Goal: Information Seeking & Learning: Learn about a topic

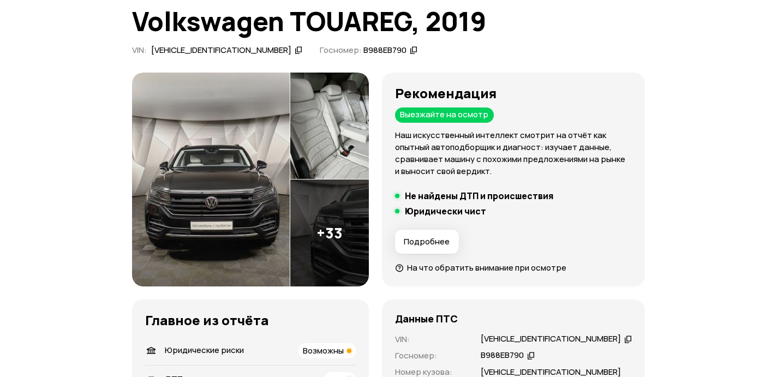
scroll to position [90, 0]
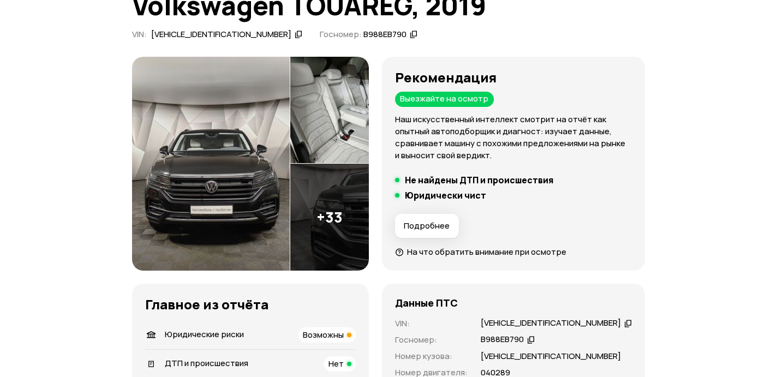
click at [221, 171] on img at bounding box center [211, 164] width 158 height 215
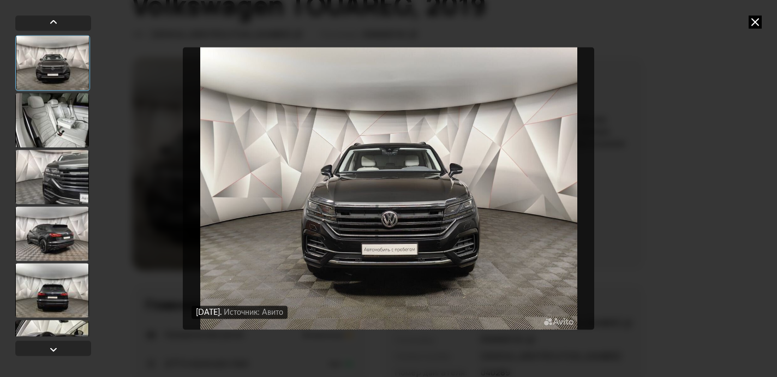
click at [67, 101] on div at bounding box center [52, 120] width 74 height 55
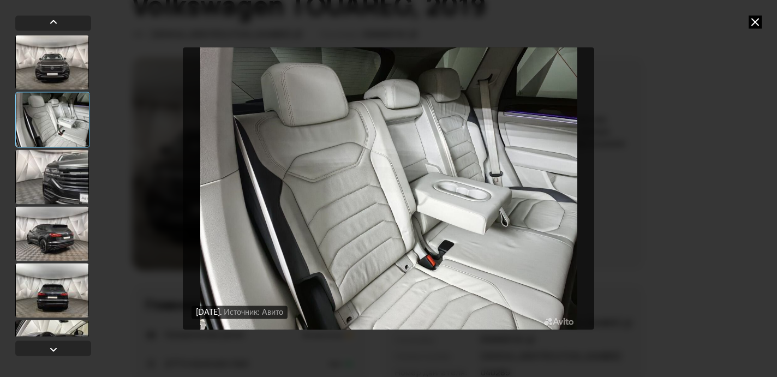
click at [64, 195] on div at bounding box center [52, 177] width 74 height 55
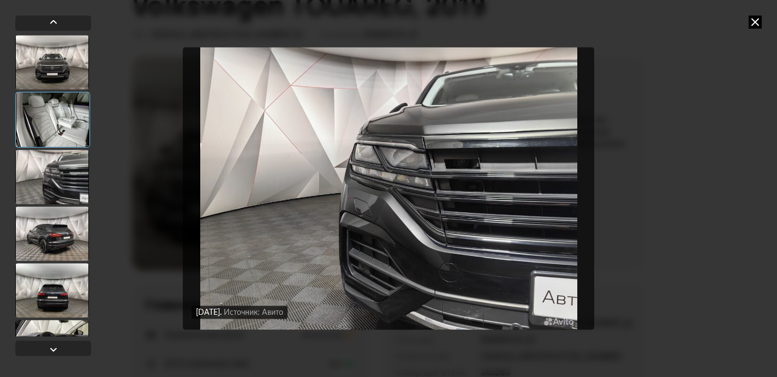
click at [62, 222] on div at bounding box center [52, 233] width 74 height 55
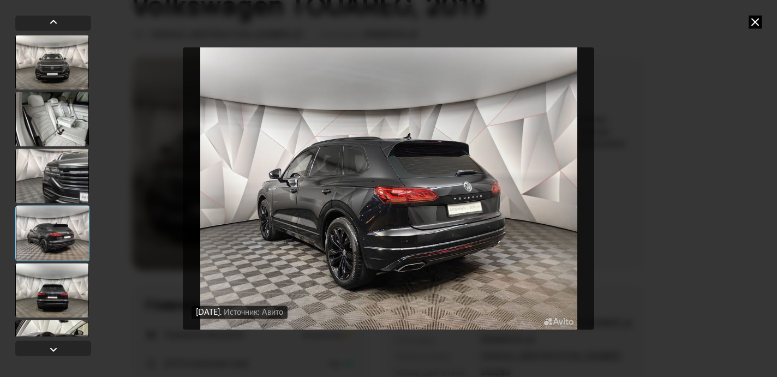
click at [62, 271] on div at bounding box center [52, 290] width 74 height 55
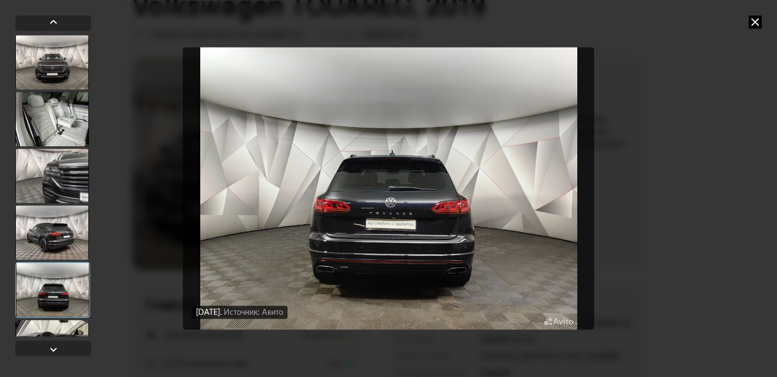
click at [60, 314] on div at bounding box center [52, 290] width 75 height 56
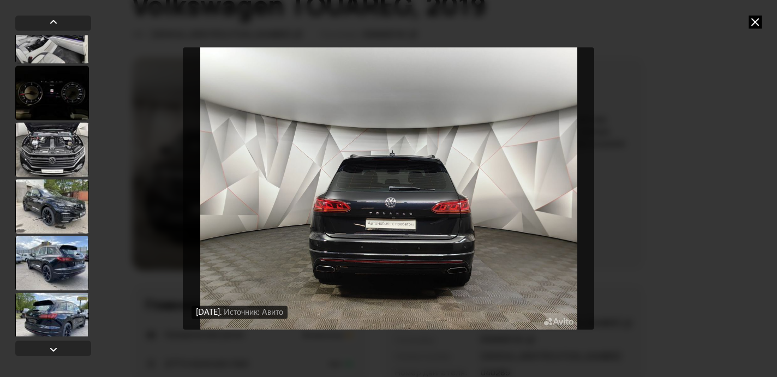
scroll to position [1460, 0]
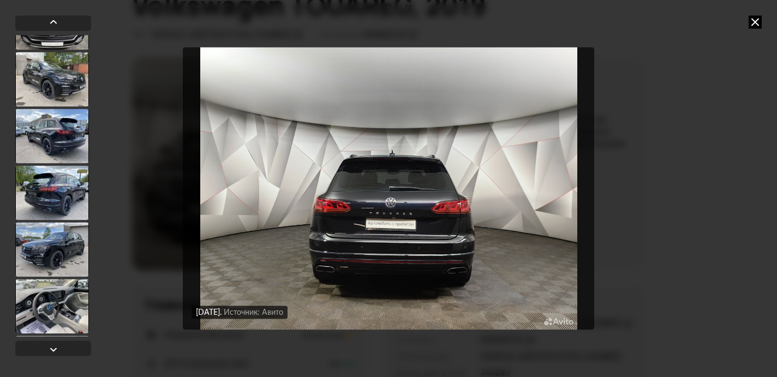
click at [57, 49] on div at bounding box center [52, 22] width 74 height 55
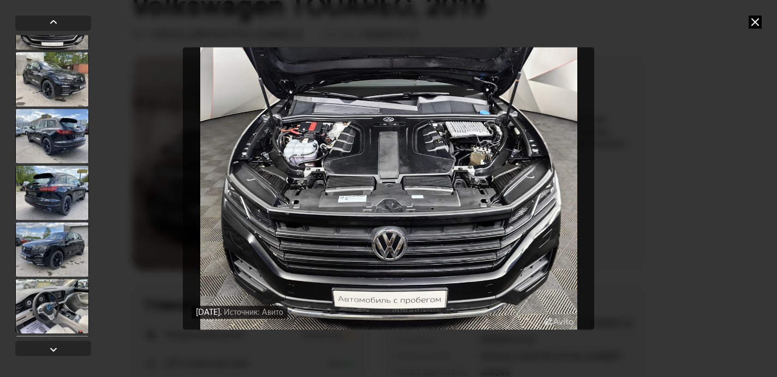
click at [56, 91] on div at bounding box center [52, 79] width 74 height 55
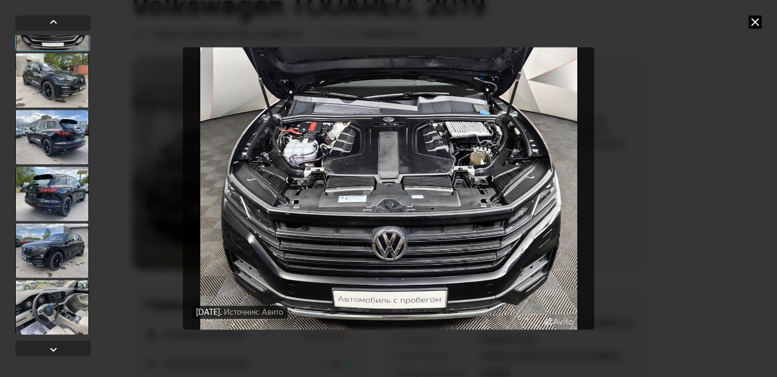
click at [57, 147] on div at bounding box center [52, 137] width 74 height 55
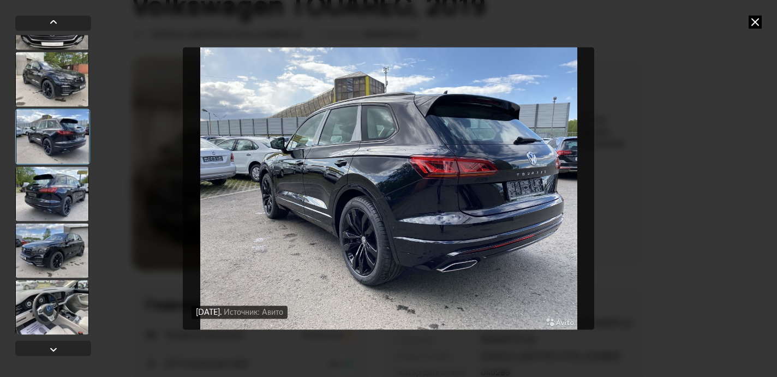
click at [56, 188] on div at bounding box center [52, 193] width 74 height 55
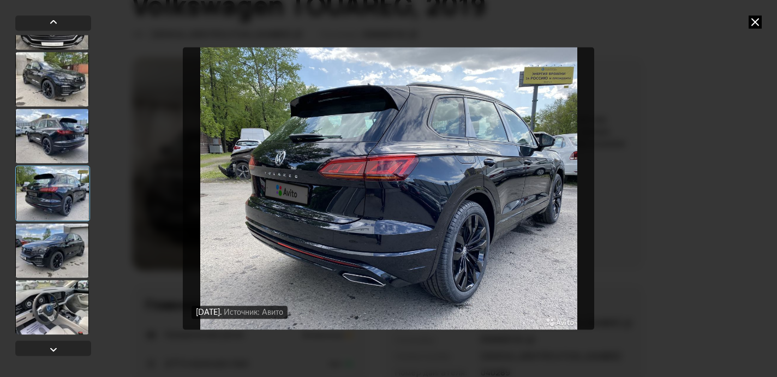
click at [60, 210] on div at bounding box center [52, 193] width 75 height 56
click at [54, 253] on div at bounding box center [52, 250] width 74 height 55
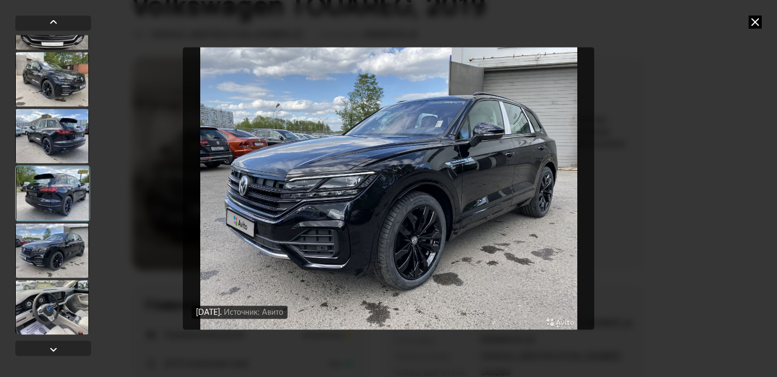
click at [57, 319] on div at bounding box center [52, 307] width 74 height 55
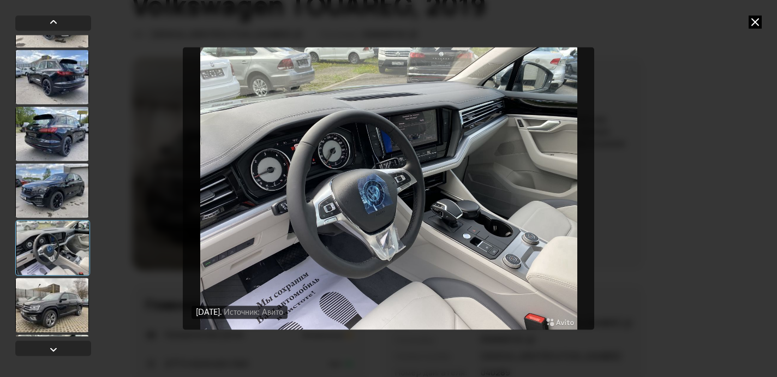
scroll to position [1520, 0]
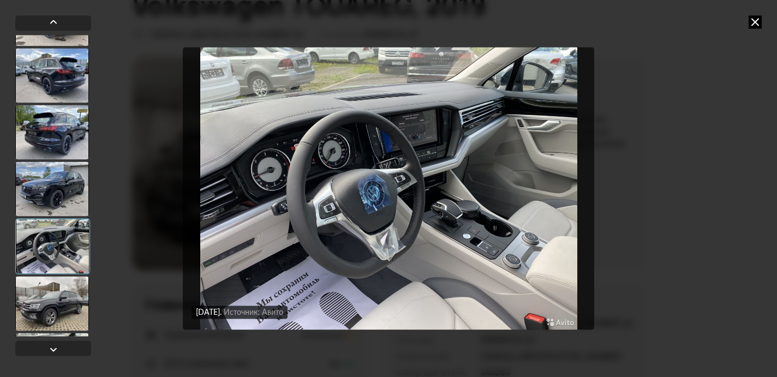
click at [56, 286] on div at bounding box center [52, 303] width 74 height 55
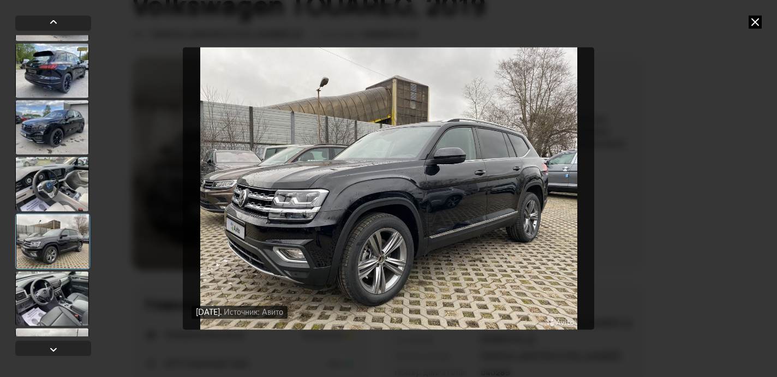
scroll to position [1586, 0]
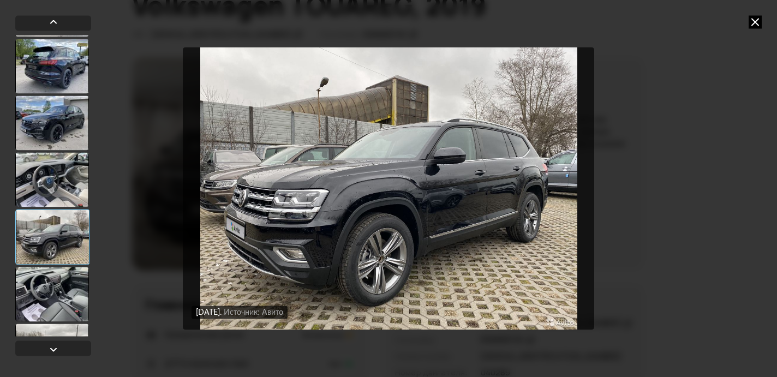
click at [56, 286] on div at bounding box center [52, 294] width 74 height 55
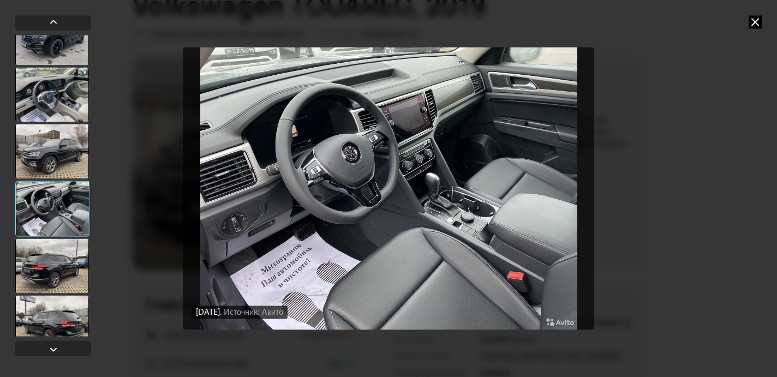
scroll to position [1672, 0]
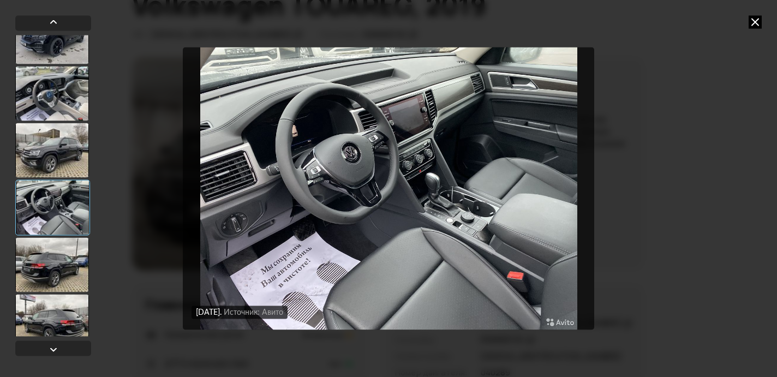
click at [51, 158] on div at bounding box center [52, 150] width 74 height 55
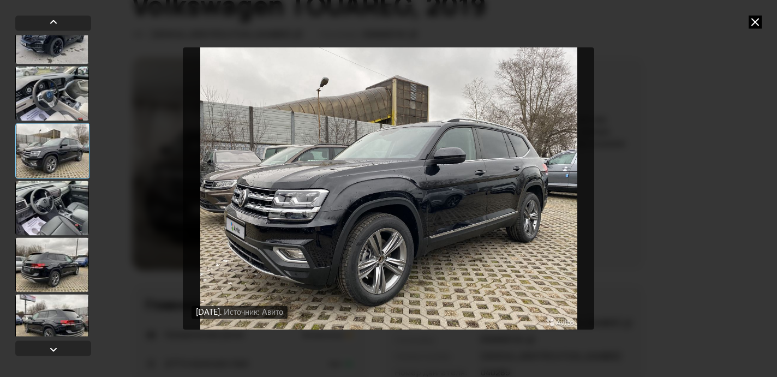
scroll to position [1647, 0]
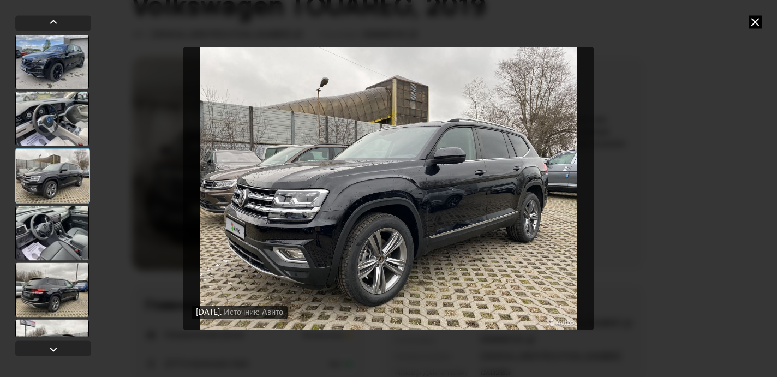
click at [44, 134] on div at bounding box center [52, 118] width 74 height 55
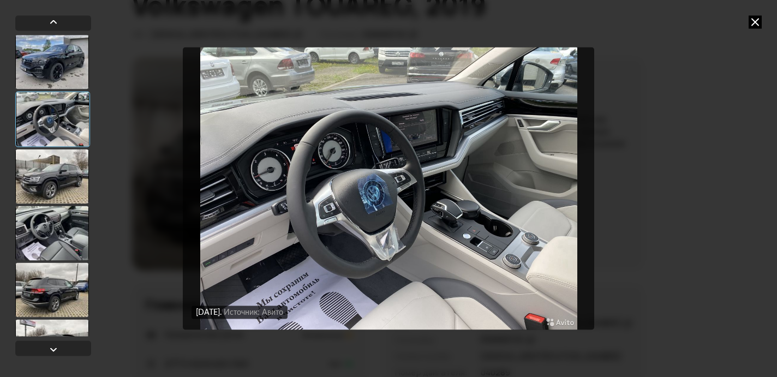
click at [51, 196] on div at bounding box center [52, 176] width 74 height 55
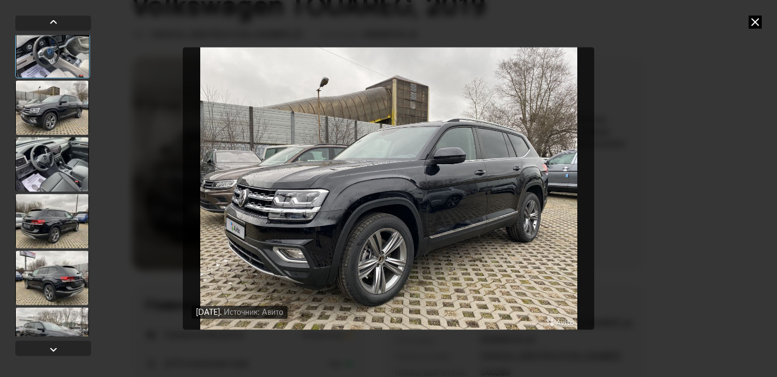
scroll to position [1744, 0]
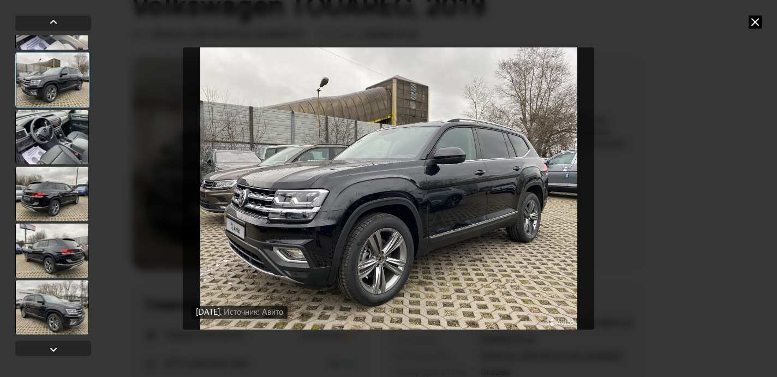
click at [55, 311] on div at bounding box center [52, 307] width 74 height 55
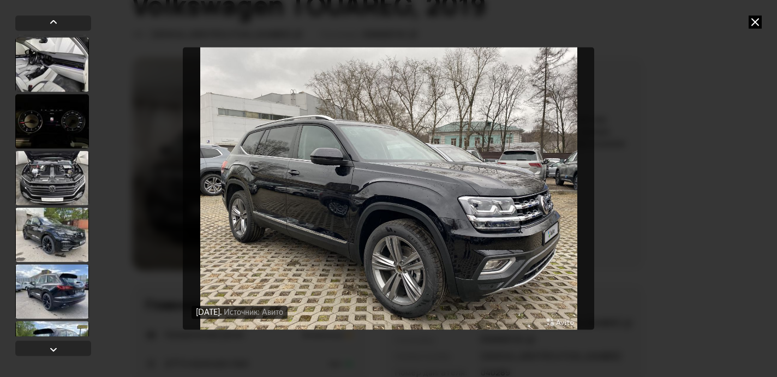
scroll to position [1317, 0]
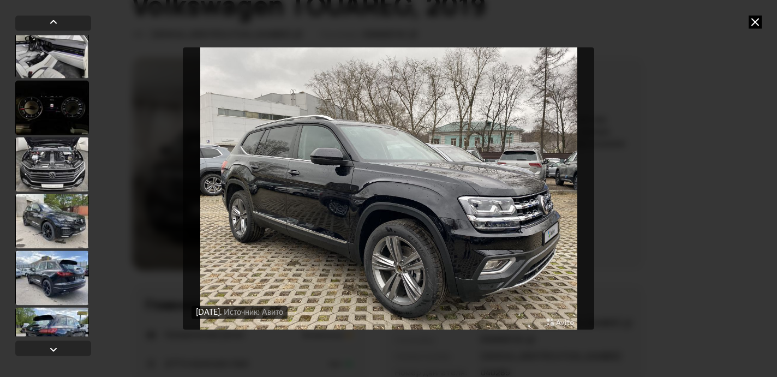
click at [53, 241] on div at bounding box center [52, 221] width 74 height 55
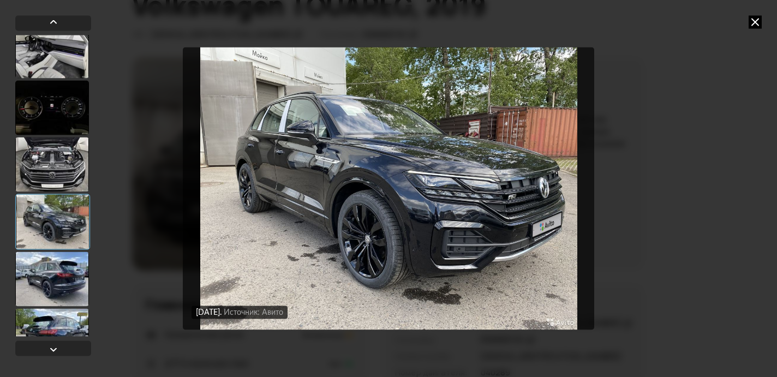
click at [53, 264] on div at bounding box center [52, 279] width 74 height 55
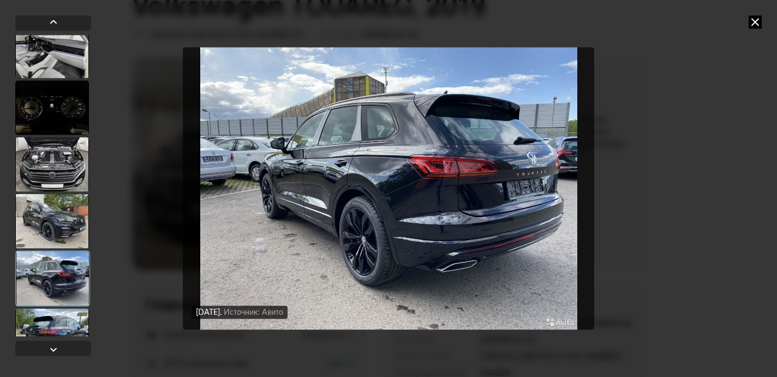
click at [52, 295] on div at bounding box center [52, 279] width 75 height 56
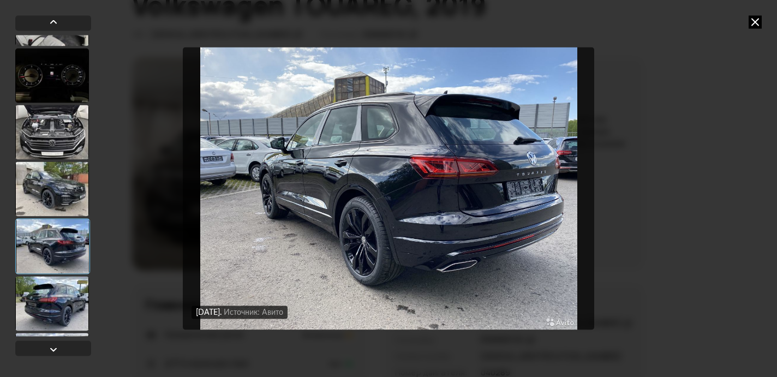
scroll to position [1357, 0]
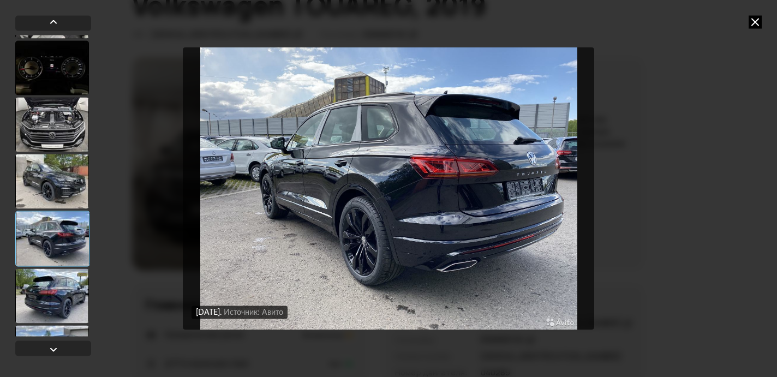
click at [52, 289] on div at bounding box center [52, 296] width 74 height 55
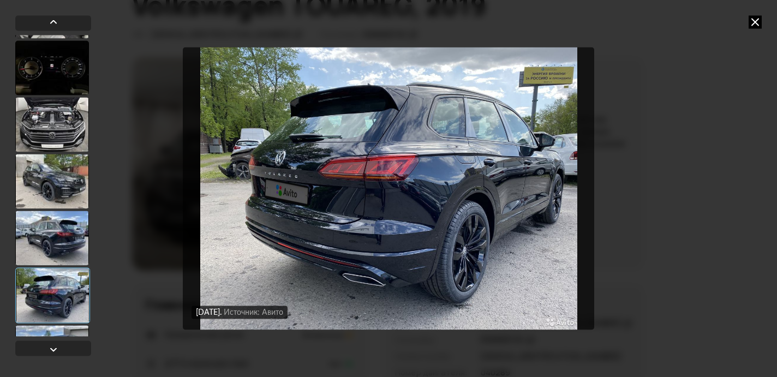
click at [52, 330] on div at bounding box center [52, 352] width 74 height 55
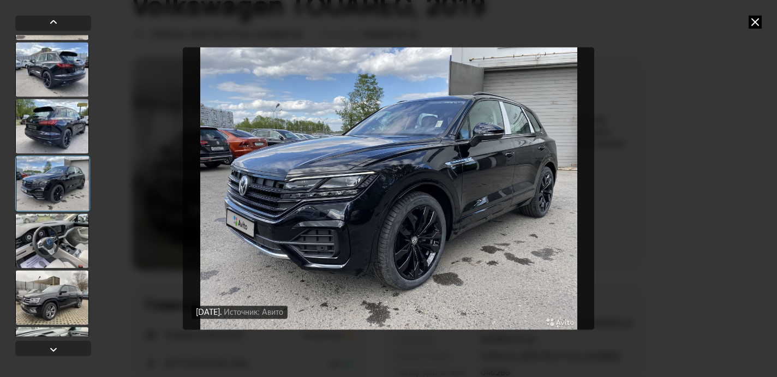
scroll to position [1526, 0]
click at [57, 255] on div at bounding box center [52, 240] width 74 height 55
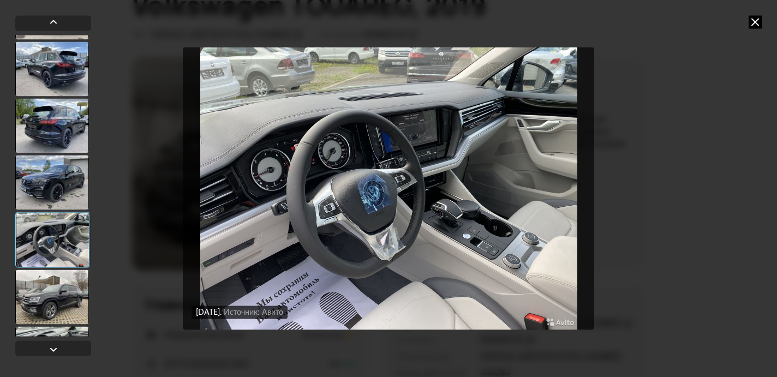
click at [324, 183] on img "Go to Slide 31" at bounding box center [389, 188] width 412 height 283
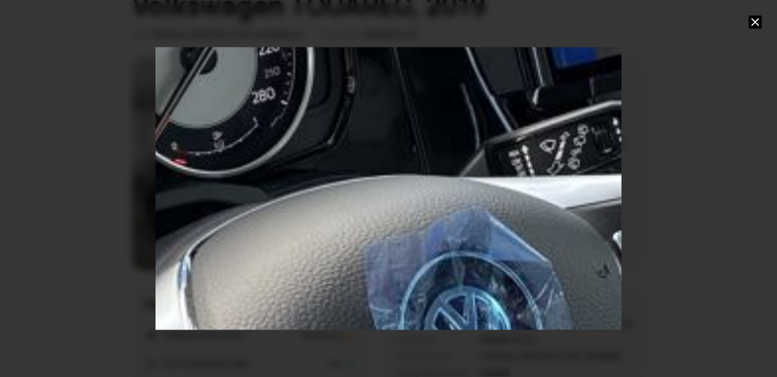
drag, startPoint x: 446, startPoint y: 131, endPoint x: 217, endPoint y: 286, distance: 276.8
click at [217, 286] on div "Go to Slide 31" at bounding box center [573, 308] width 3129 height 1898
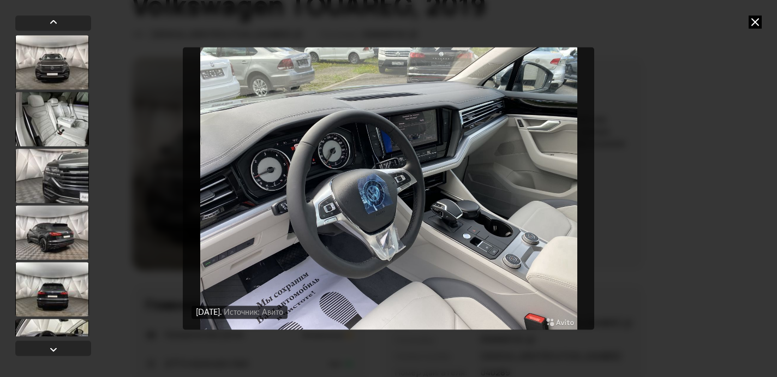
click at [419, 126] on img "Go to Slide 31" at bounding box center [389, 188] width 412 height 283
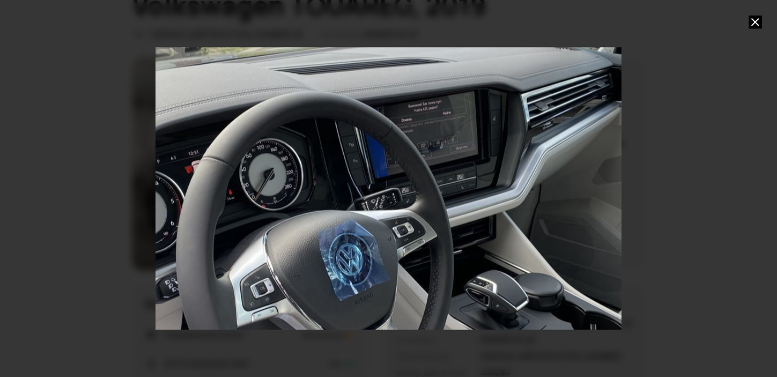
drag, startPoint x: 456, startPoint y: 91, endPoint x: 448, endPoint y: 150, distance: 59.5
click at [448, 150] on div "Go to Slide 31" at bounding box center [380, 250] width 933 height 566
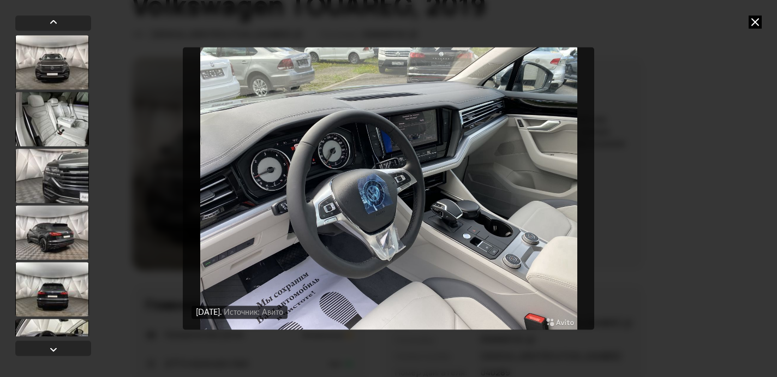
click at [756, 25] on icon at bounding box center [755, 21] width 13 height 13
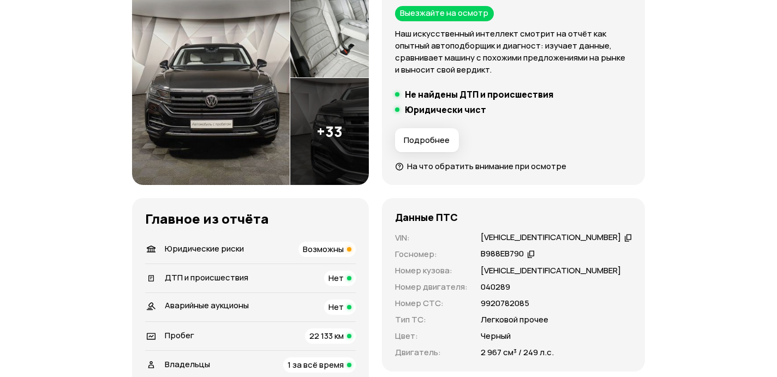
scroll to position [175, 0]
click at [333, 240] on li "Юридические риски Возможны" at bounding box center [250, 250] width 211 height 28
click at [337, 248] on span "Возможны" at bounding box center [323, 249] width 41 height 11
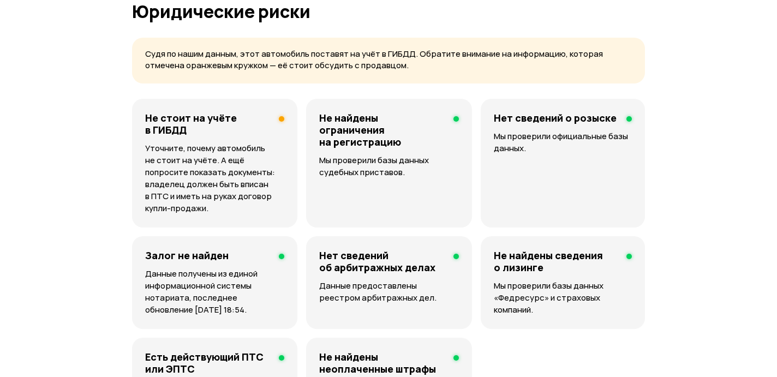
scroll to position [703, 0]
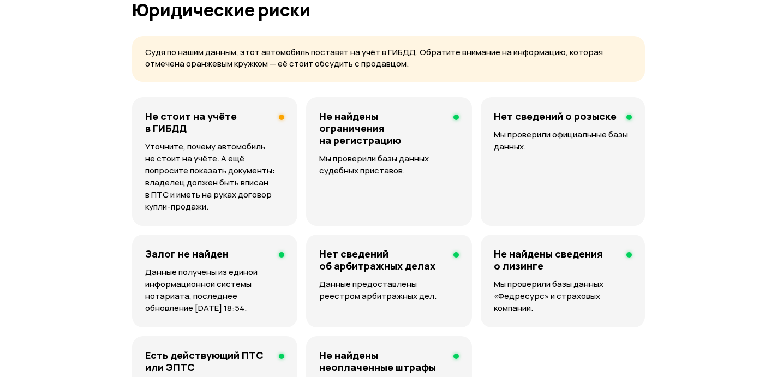
click at [243, 187] on p "Уточните, почему автомобиль не стоит на учёте. А ещё попросите показать докумен…" at bounding box center [214, 177] width 139 height 72
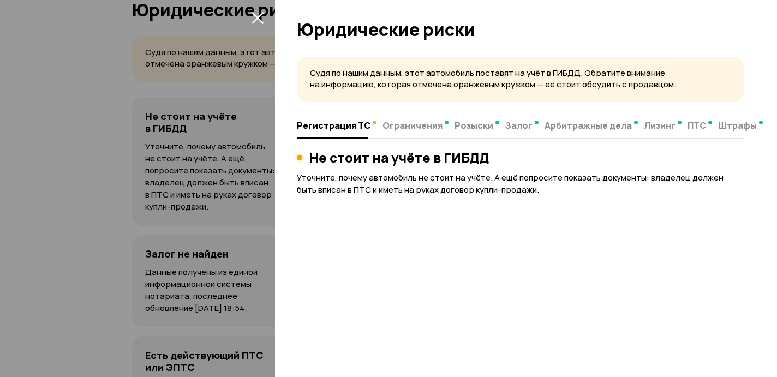
click at [261, 181] on div at bounding box center [388, 188] width 777 height 377
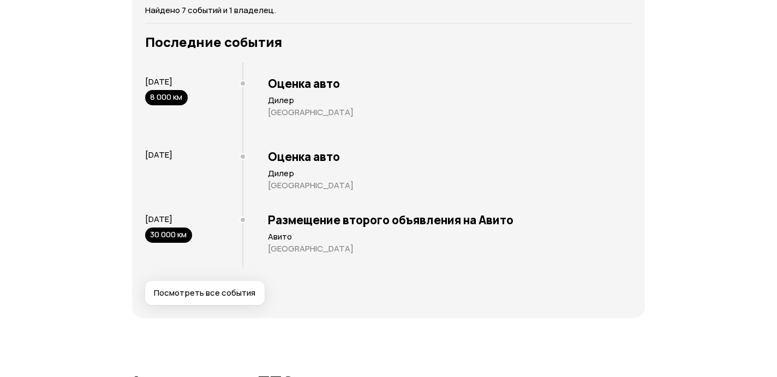
scroll to position [2126, 0]
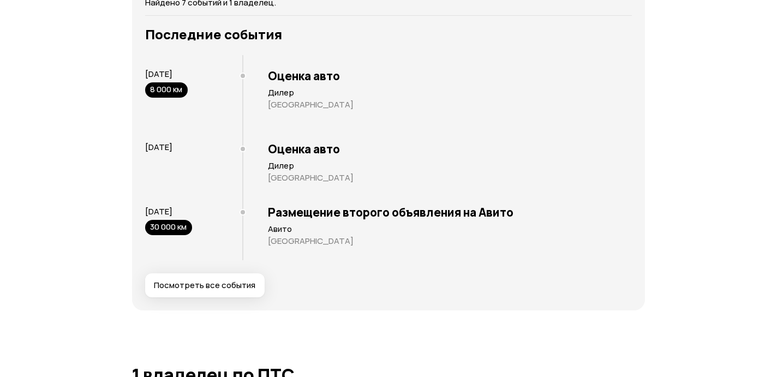
click at [274, 158] on div "Оценка авто Дилер [GEOGRAPHIC_DATA]" at bounding box center [437, 169] width 390 height 55
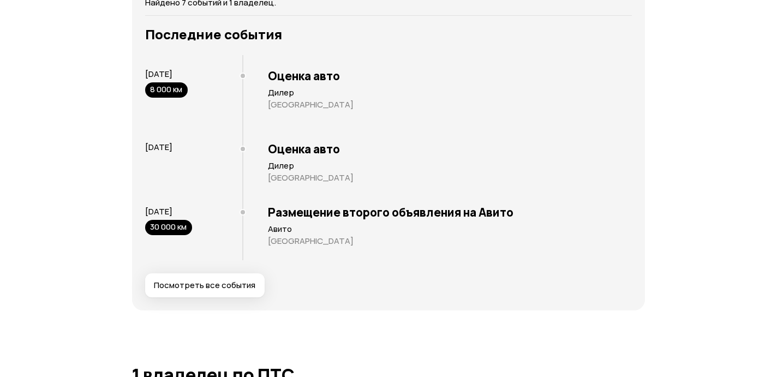
click at [274, 158] on div "Оценка авто Дилер [GEOGRAPHIC_DATA]" at bounding box center [437, 169] width 390 height 55
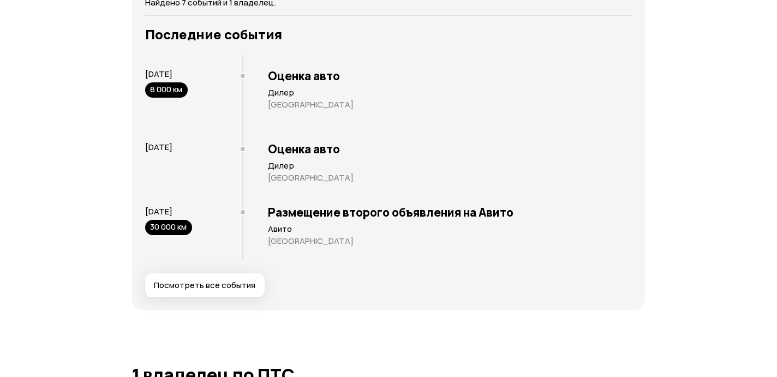
click at [274, 158] on div "Оценка авто Дилер [GEOGRAPHIC_DATA]" at bounding box center [437, 169] width 390 height 55
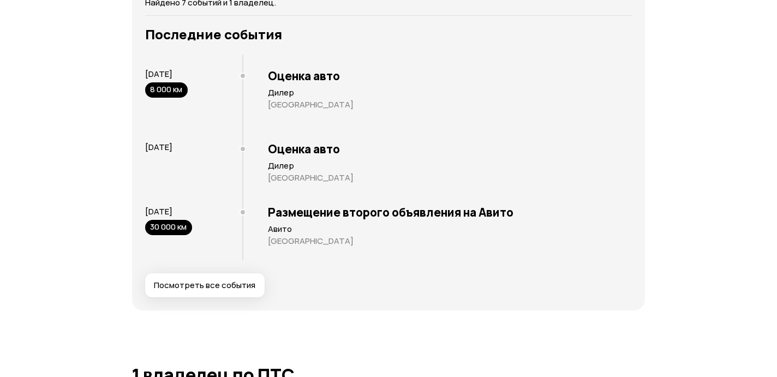
click at [274, 158] on div "Оценка авто Дилер [GEOGRAPHIC_DATA]" at bounding box center [437, 169] width 390 height 55
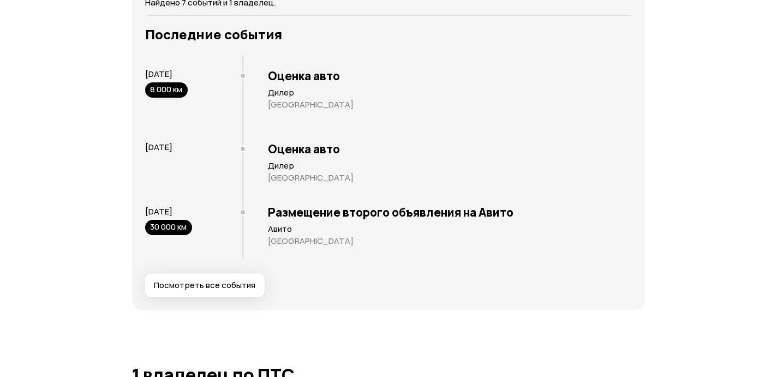
click at [274, 158] on div "Оценка авто Дилер [GEOGRAPHIC_DATA]" at bounding box center [437, 169] width 390 height 55
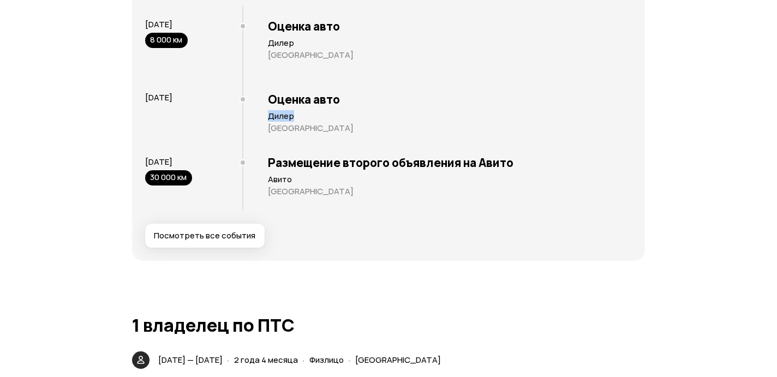
scroll to position [2179, 0]
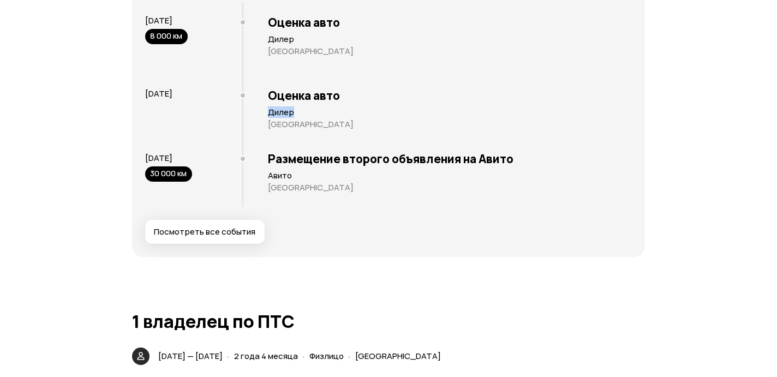
click at [219, 235] on span "Посмотреть все события" at bounding box center [205, 232] width 102 height 11
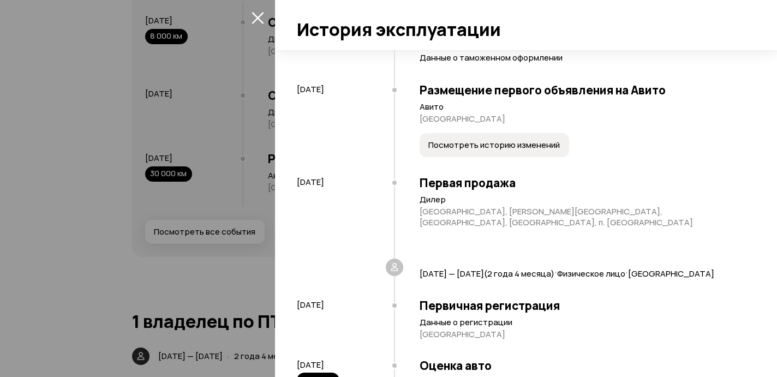
scroll to position [66, 0]
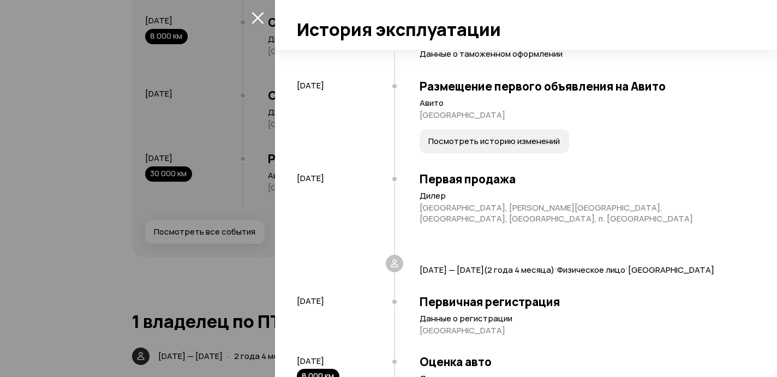
click at [451, 138] on span "Посмотреть историю изменений" at bounding box center [495, 141] width 132 height 11
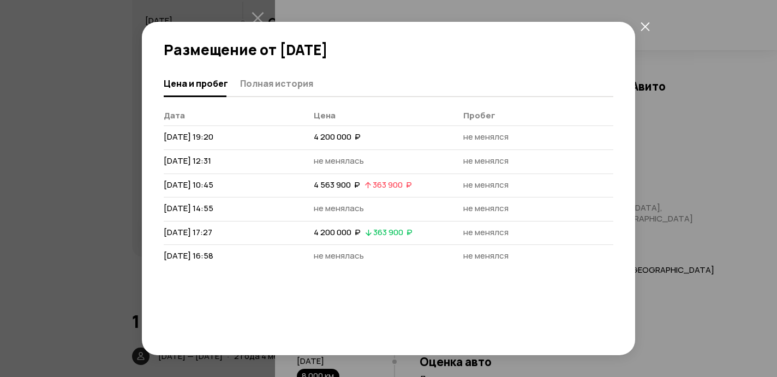
scroll to position [23, 0]
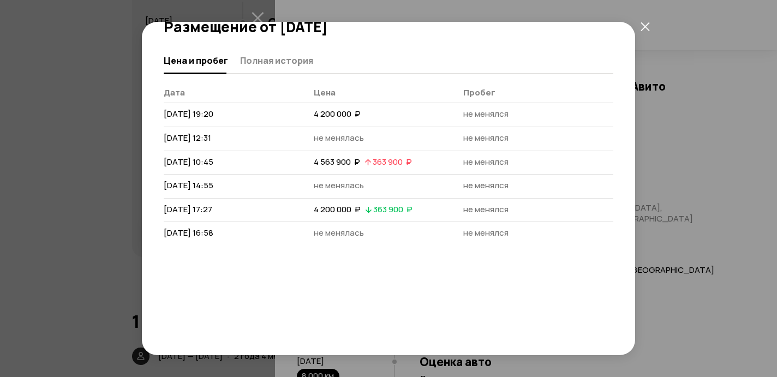
click at [417, 209] on td "4 200 000  ₽   363 900  ₽" at bounding box center [389, 210] width 150 height 24
click at [643, 27] on icon "закрыть" at bounding box center [645, 26] width 9 height 9
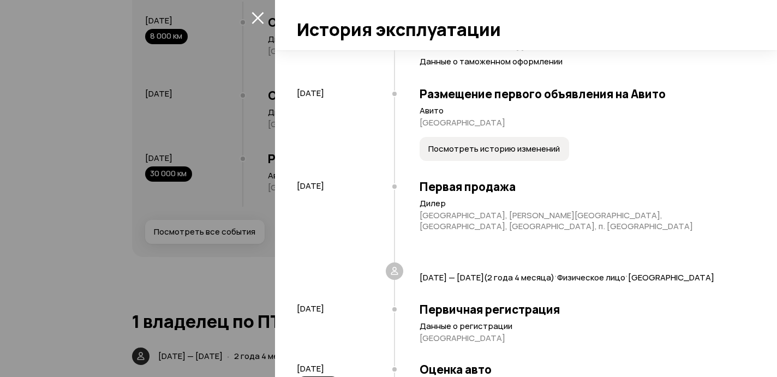
scroll to position [58, 0]
click at [400, 265] on icon at bounding box center [394, 270] width 11 height 11
drag, startPoint x: 451, startPoint y: 275, endPoint x: 564, endPoint y: 282, distance: 113.3
click at [564, 282] on div "[DATE] — [DATE] ( 2 года 4 месяца ) · Физическое лицо · [GEOGRAPHIC_DATA]" at bounding box center [569, 278] width 350 height 31
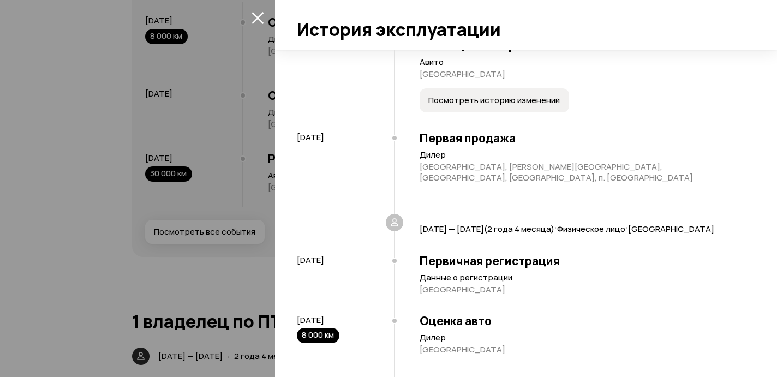
scroll to position [109, 0]
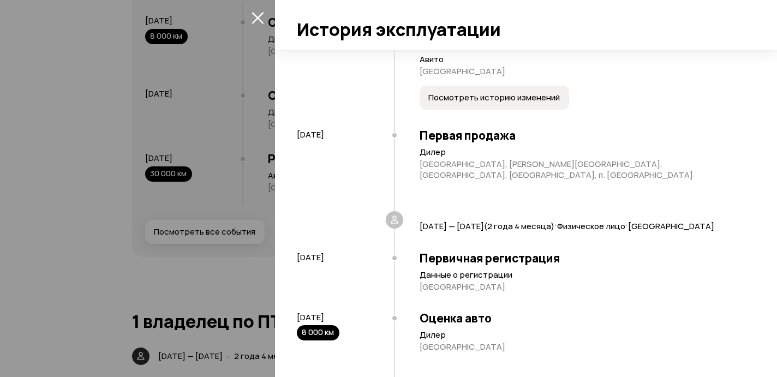
click at [564, 281] on p "Данные о регистрации" at bounding box center [582, 275] width 325 height 11
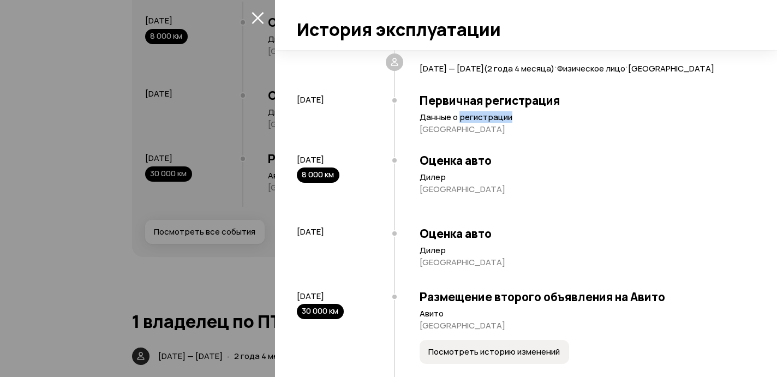
scroll to position [294, 0]
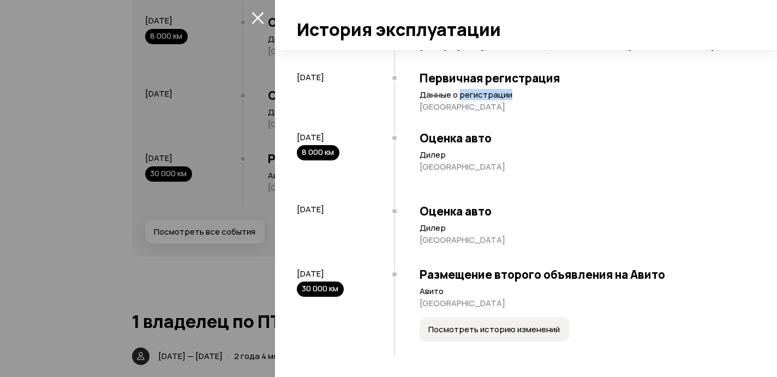
click at [451, 335] on button "Посмотреть историю изменений" at bounding box center [495, 330] width 150 height 24
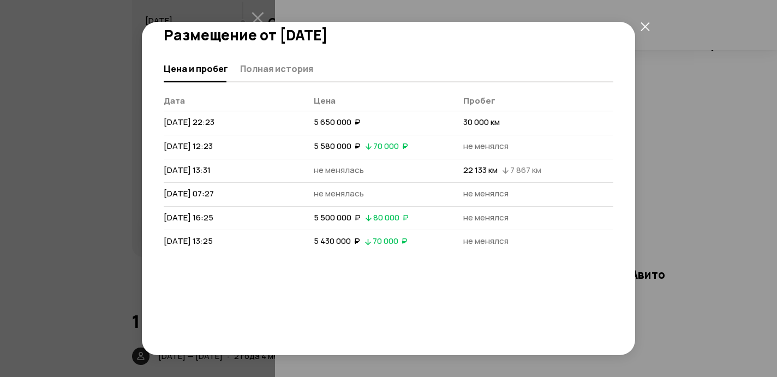
scroll to position [21, 0]
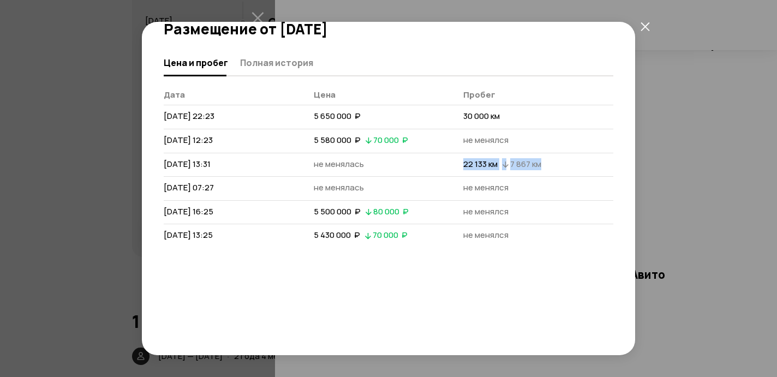
drag, startPoint x: 542, startPoint y: 162, endPoint x: 464, endPoint y: 168, distance: 77.7
click at [463, 168] on div "22 133 км   7 867 км" at bounding box center [502, 164] width 82 height 13
click at [256, 55] on button "Полная история" at bounding box center [275, 62] width 76 height 21
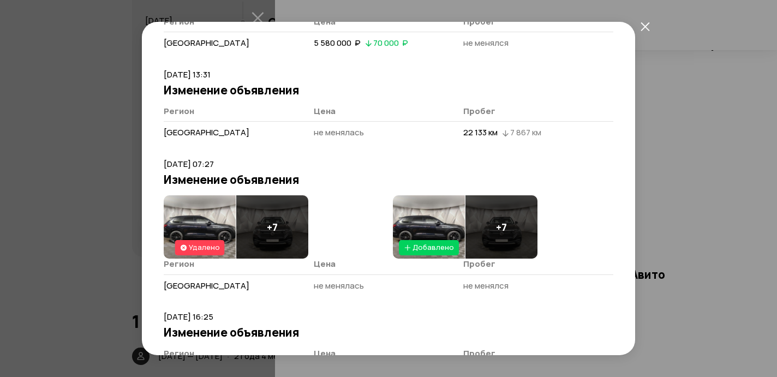
scroll to position [361, 0]
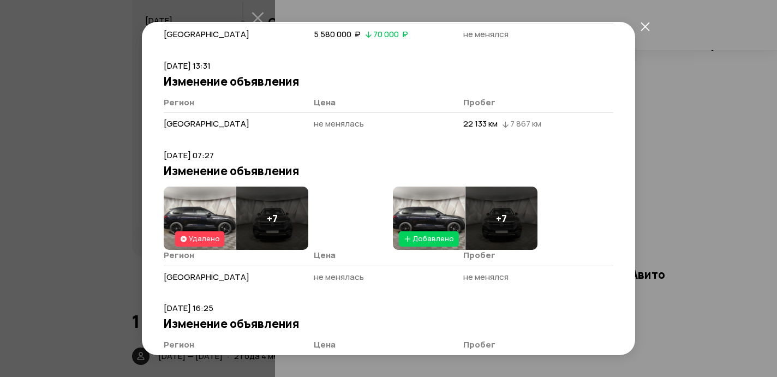
click at [196, 200] on img at bounding box center [200, 218] width 72 height 63
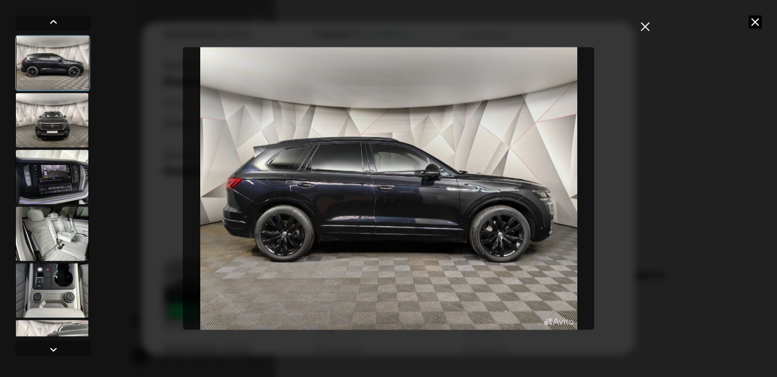
click at [37, 120] on div at bounding box center [52, 120] width 74 height 55
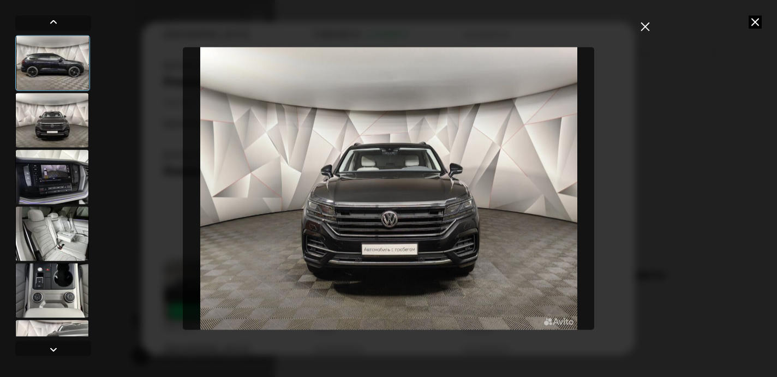
click at [40, 195] on div at bounding box center [52, 177] width 74 height 55
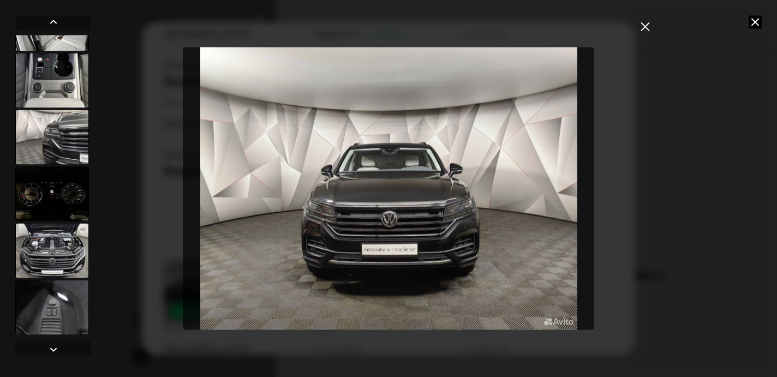
click at [51, 280] on div at bounding box center [52, 307] width 74 height 55
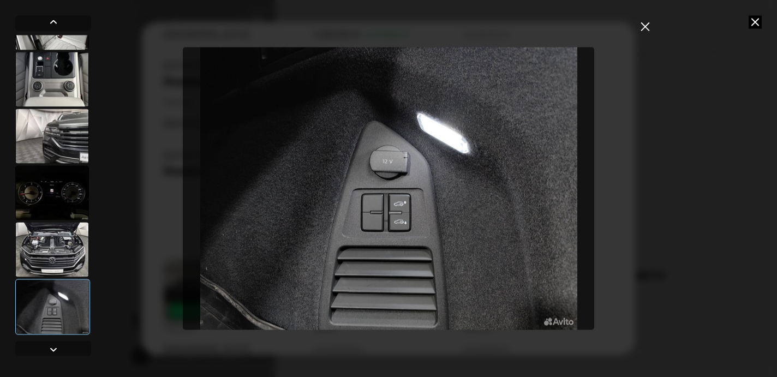
scroll to position [210, 0]
click at [51, 305] on div at bounding box center [52, 307] width 75 height 56
click at [79, 140] on div at bounding box center [52, 136] width 74 height 55
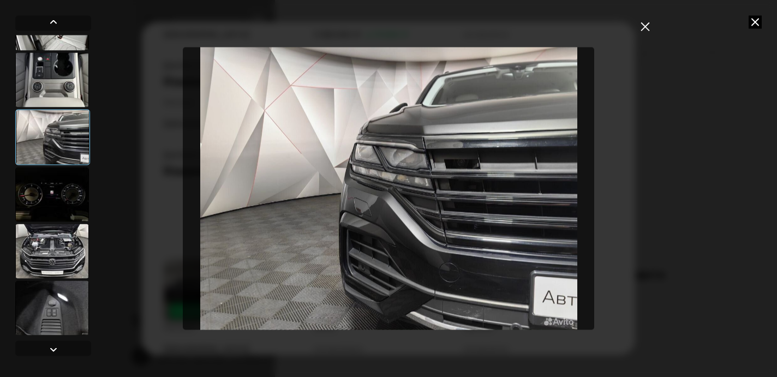
click at [655, 26] on button "закрыть" at bounding box center [645, 26] width 20 height 20
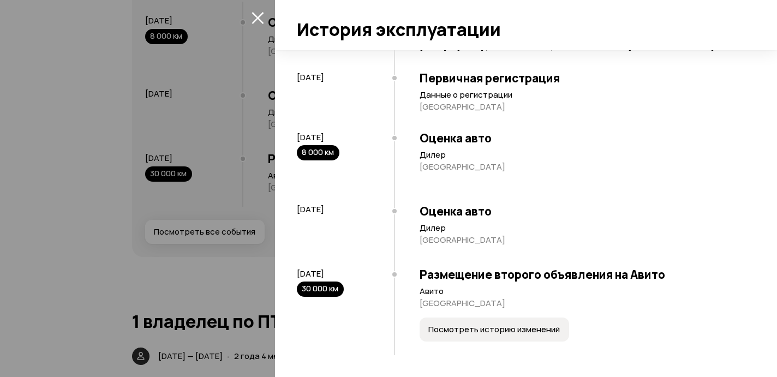
click at [491, 333] on span "Посмотреть историю изменений" at bounding box center [495, 329] width 132 height 11
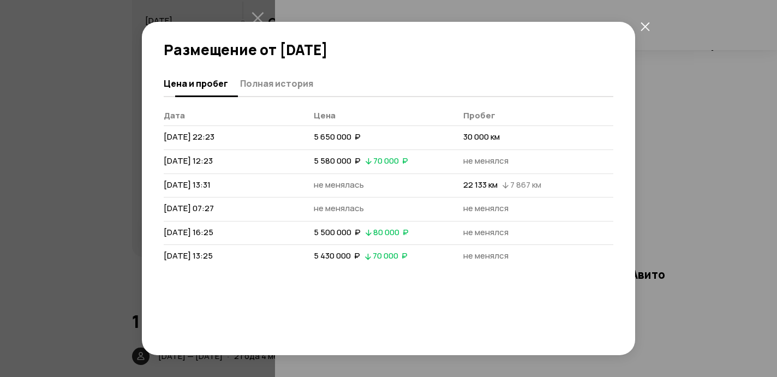
click at [270, 76] on button "Полная история" at bounding box center [275, 83] width 76 height 21
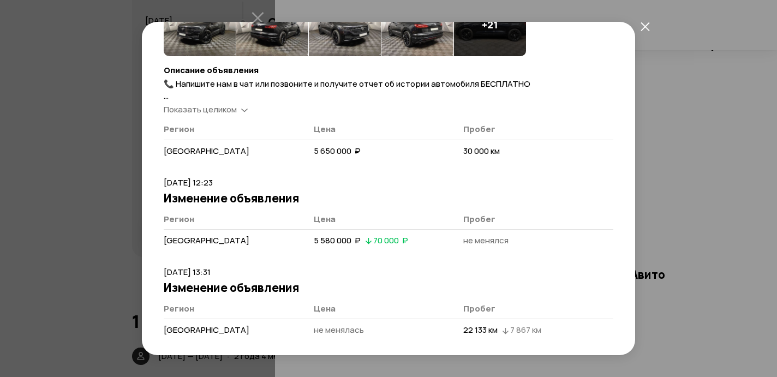
scroll to position [152, 0]
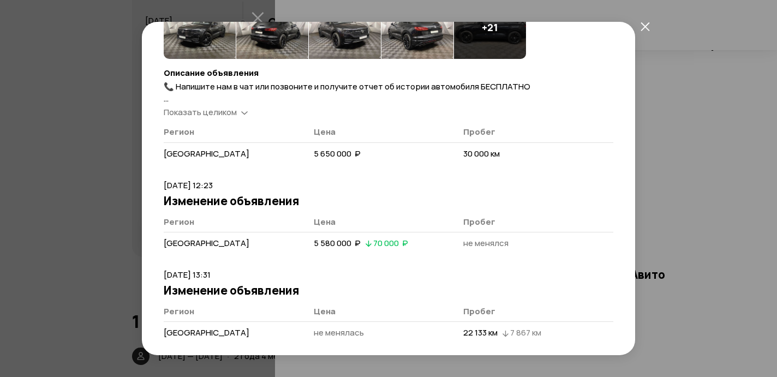
click at [231, 116] on span "Показать целиком" at bounding box center [200, 111] width 73 height 11
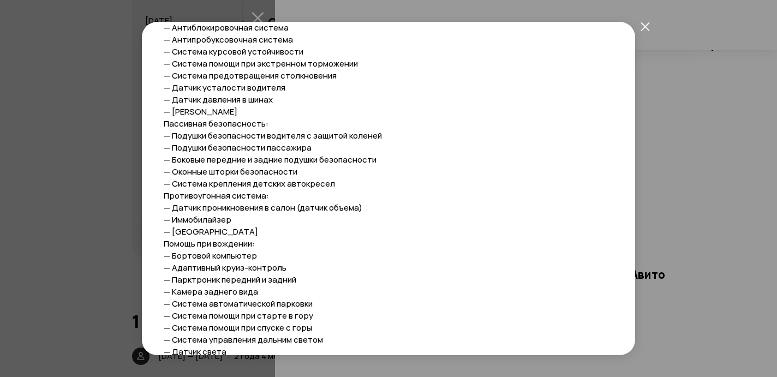
scroll to position [0, 0]
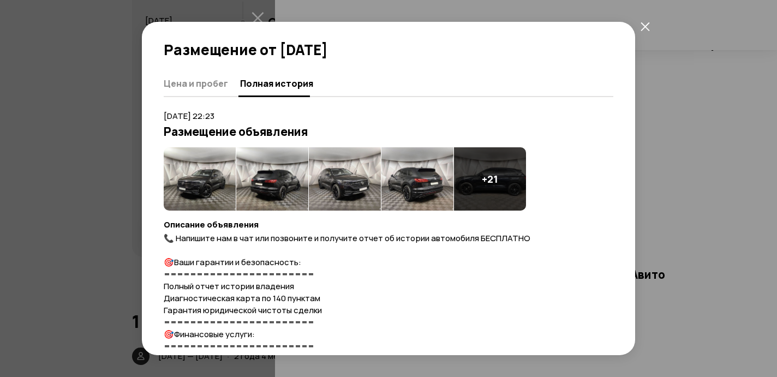
click at [186, 78] on span "Цена и пробег" at bounding box center [196, 83] width 64 height 11
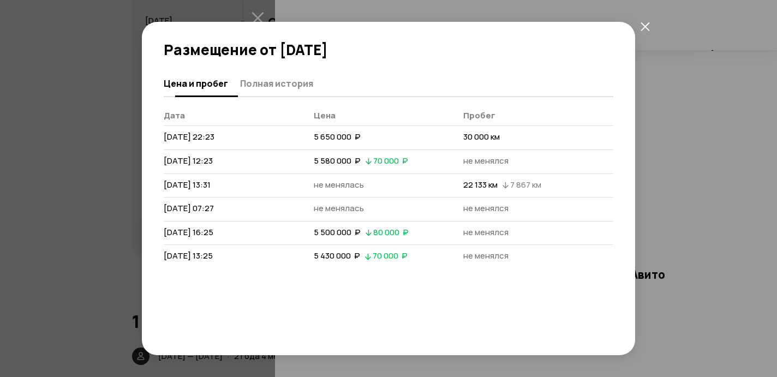
drag, startPoint x: 651, startPoint y: 30, endPoint x: 263, endPoint y: 85, distance: 392.6
click at [263, 85] on div "Размещение от [DATE] [PERSON_NAME] и пробег Полная история [PERSON_NAME] Пробег…" at bounding box center [388, 188] width 537 height 377
click at [263, 85] on span "Полная история" at bounding box center [276, 83] width 73 height 11
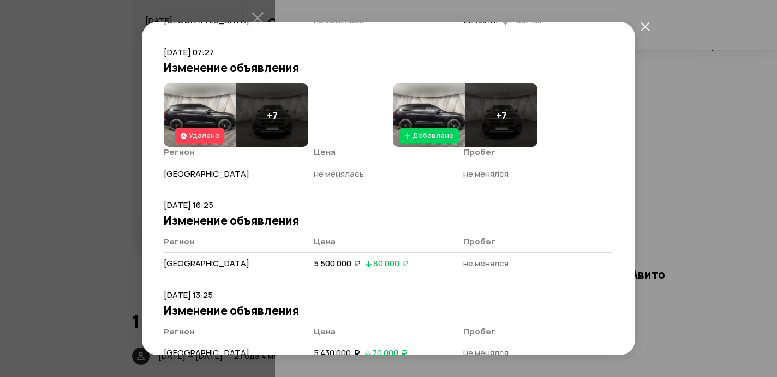
scroll to position [462, 0]
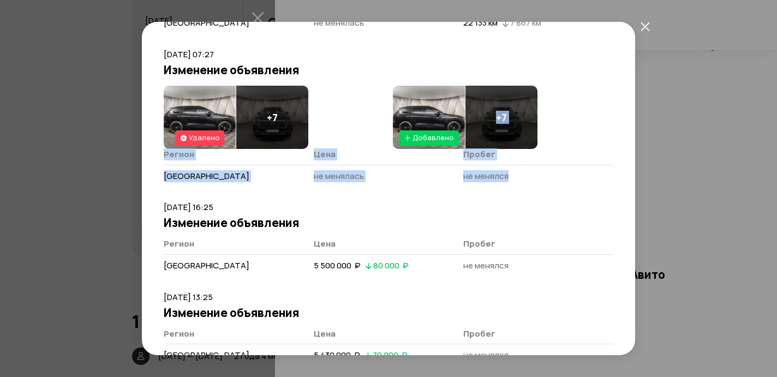
drag, startPoint x: 490, startPoint y: 115, endPoint x: 469, endPoint y: 194, distance: 81.7
click at [469, 149] on div "+ 7" at bounding box center [502, 117] width 72 height 63
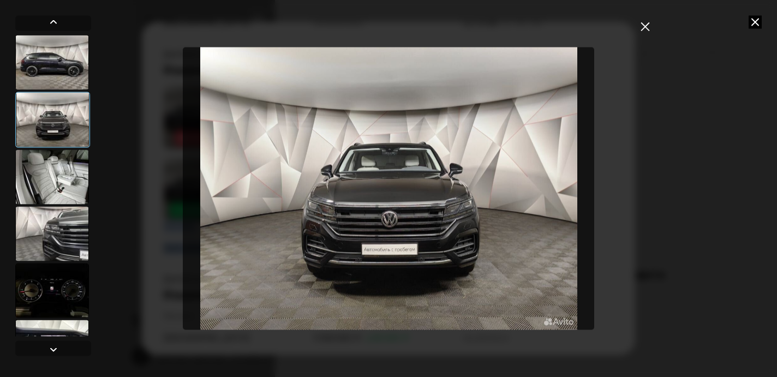
click at [651, 34] on button "закрыть" at bounding box center [645, 26] width 20 height 20
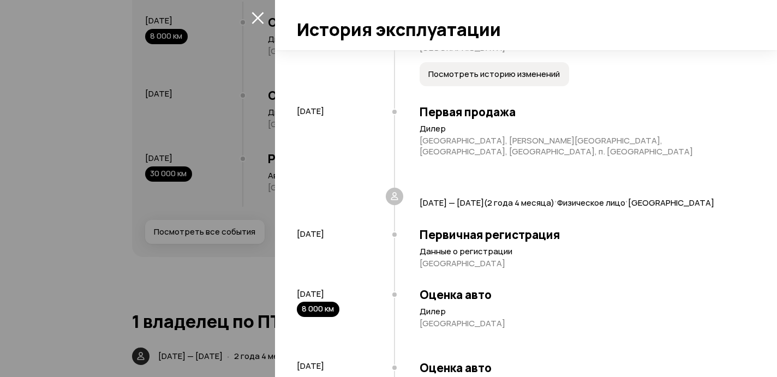
scroll to position [129, 0]
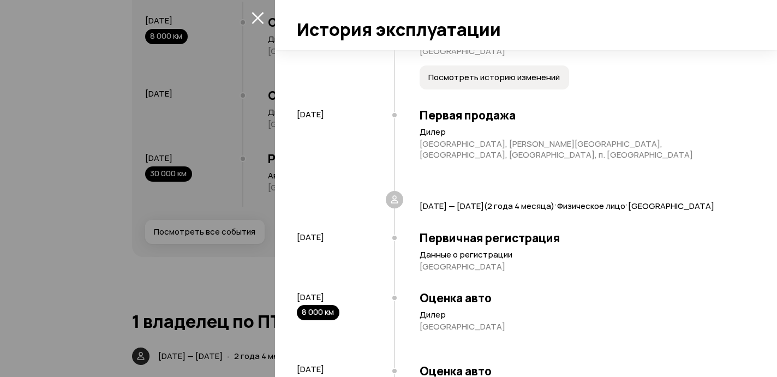
click at [628, 212] on span "[GEOGRAPHIC_DATA]" at bounding box center [671, 205] width 86 height 11
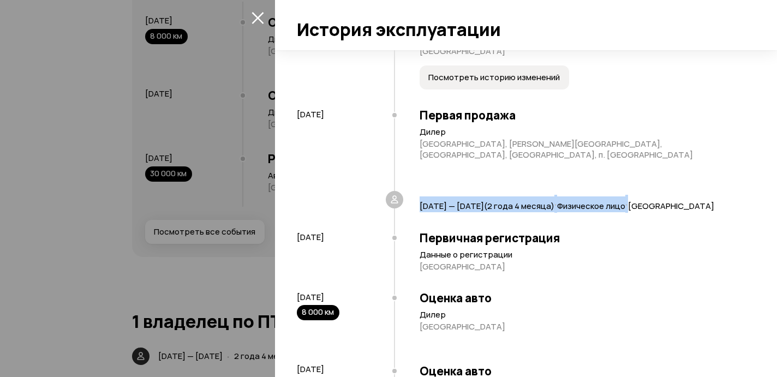
click at [628, 212] on span "[GEOGRAPHIC_DATA]" at bounding box center [671, 205] width 86 height 11
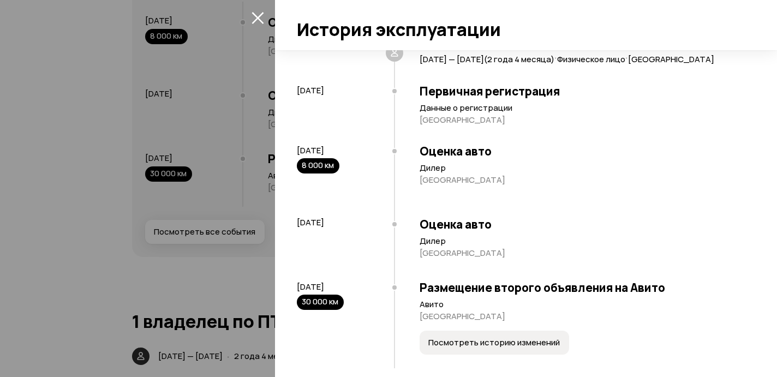
scroll to position [294, 0]
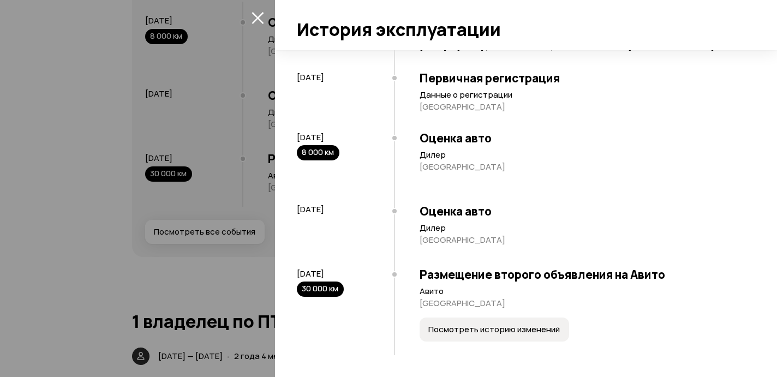
click at [477, 332] on span "Посмотреть историю изменений" at bounding box center [495, 329] width 132 height 11
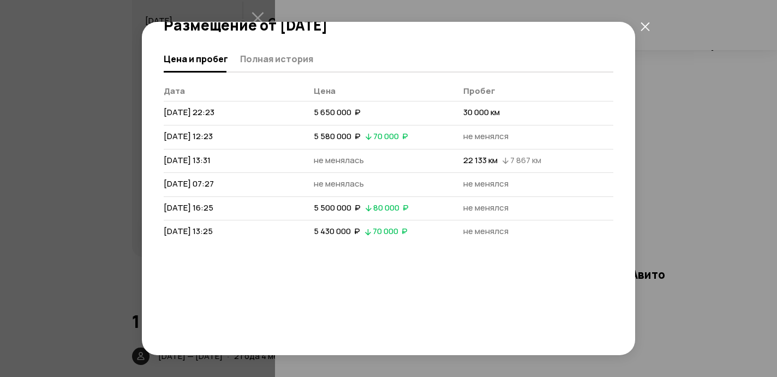
scroll to position [21, 0]
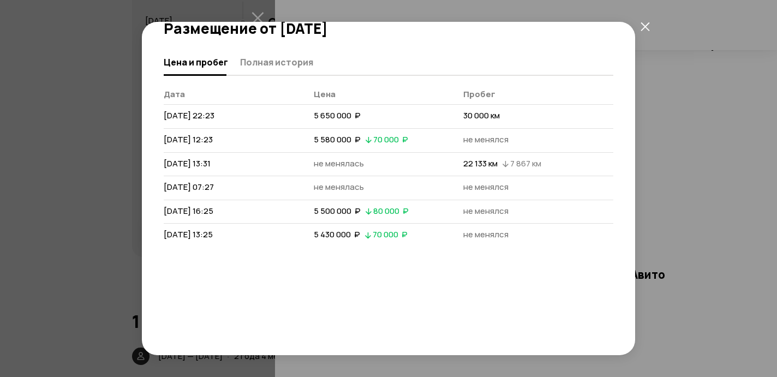
click at [459, 260] on div "Цена и пробег Полная история [PERSON_NAME] Пробег [DATE] 22:23 5 650 000  ₽ 30 …" at bounding box center [389, 241] width 450 height 382
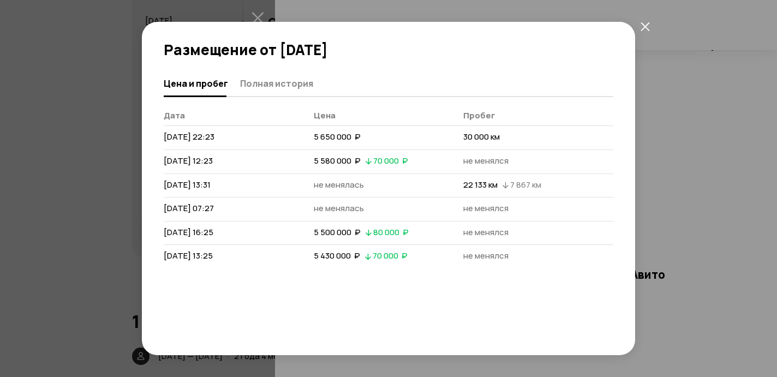
scroll to position [1, 0]
click at [283, 74] on button "Полная история" at bounding box center [275, 82] width 76 height 21
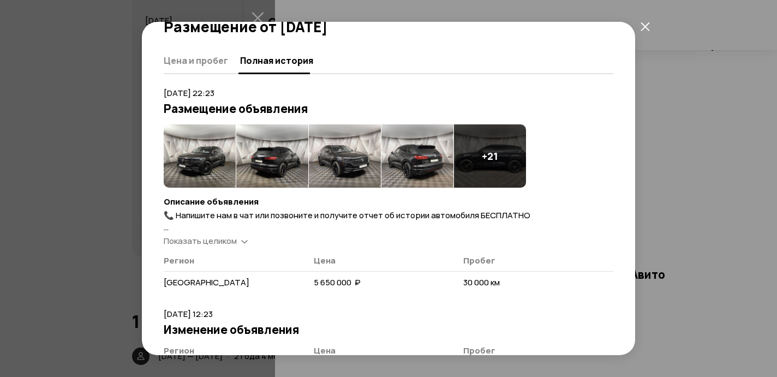
scroll to position [0, 0]
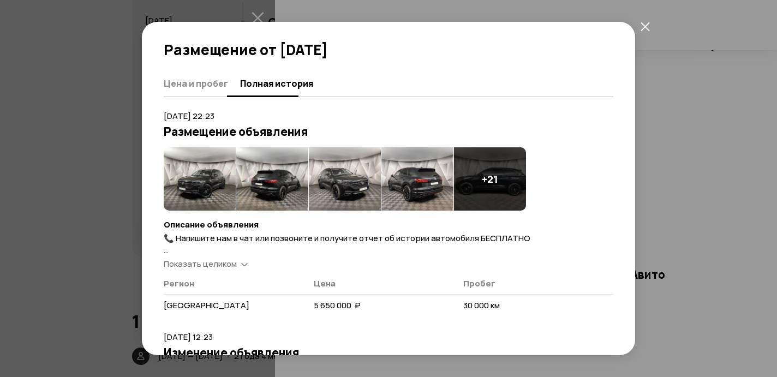
click at [210, 91] on button "Цена и пробег" at bounding box center [200, 83] width 73 height 21
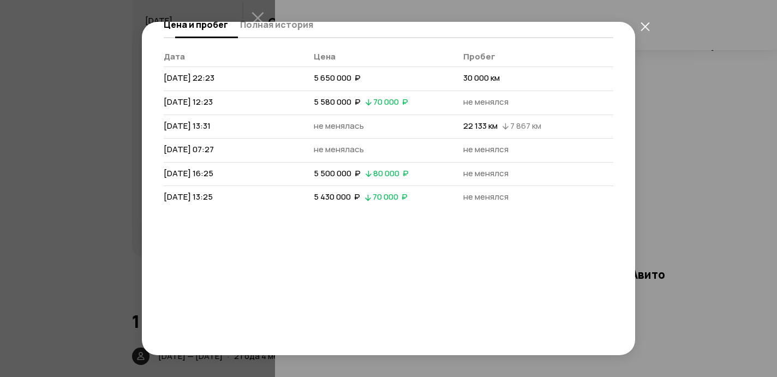
click at [282, 25] on span "Полная история" at bounding box center [276, 24] width 73 height 11
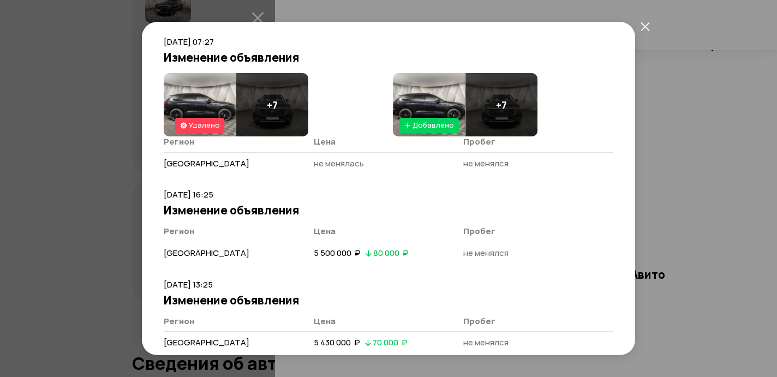
scroll to position [472, 0]
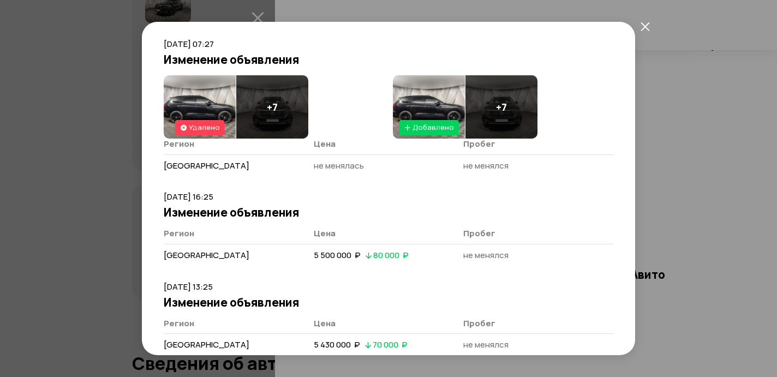
click at [653, 27] on button "закрыть" at bounding box center [645, 26] width 20 height 20
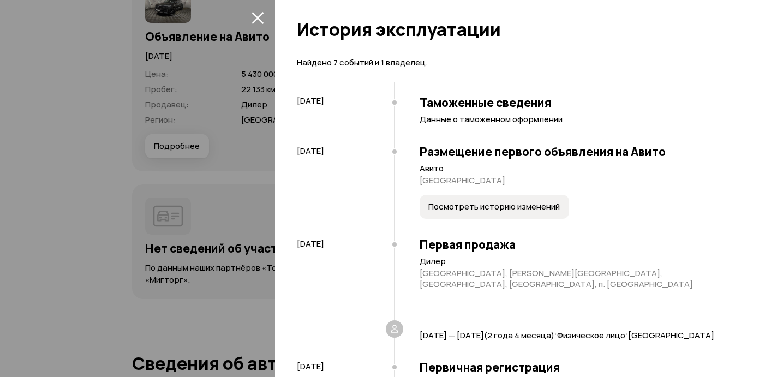
scroll to position [1, 0]
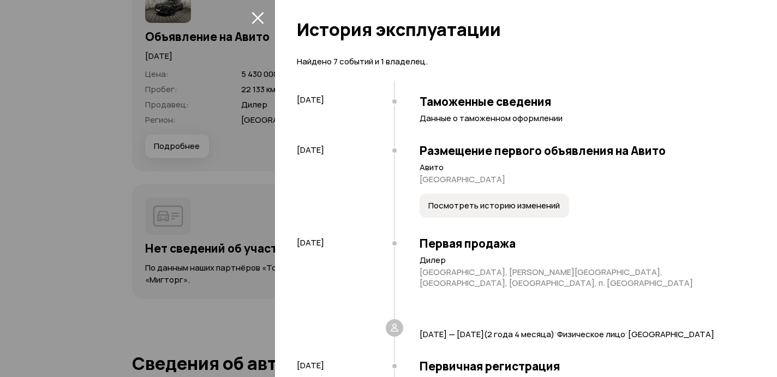
click at [522, 205] on span "Посмотреть историю изменений" at bounding box center [495, 205] width 132 height 11
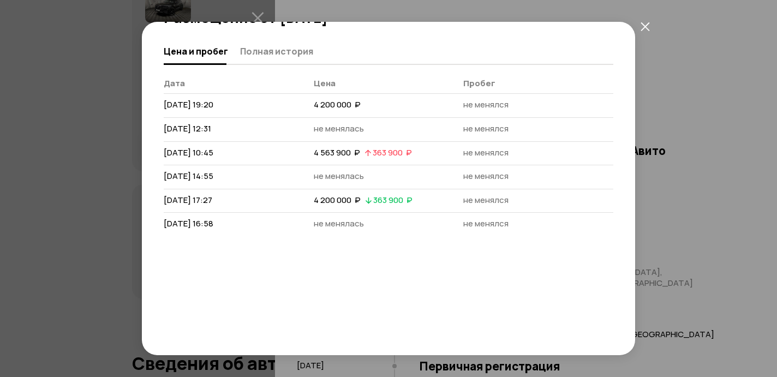
scroll to position [37, 0]
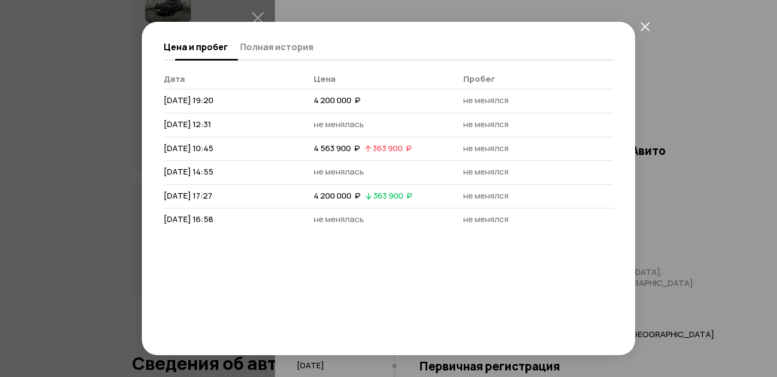
click at [297, 41] on span "Полная история" at bounding box center [276, 46] width 73 height 11
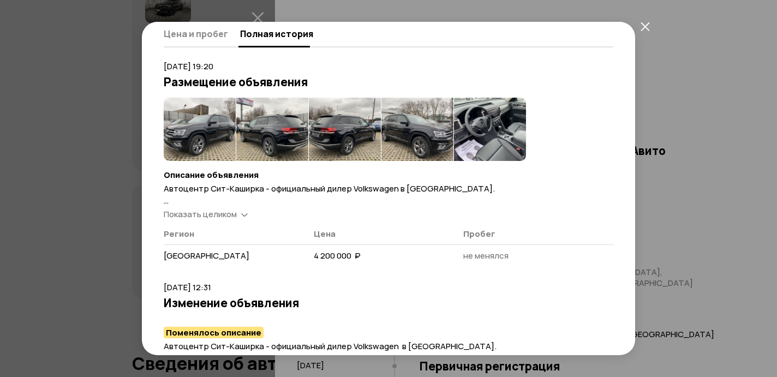
scroll to position [54, 0]
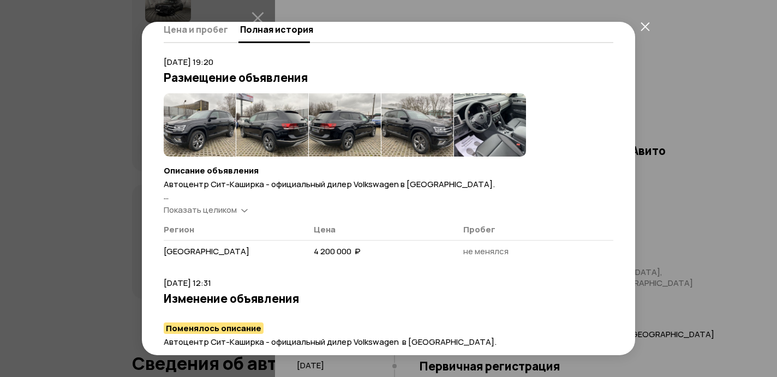
click at [181, 131] on img at bounding box center [200, 124] width 72 height 63
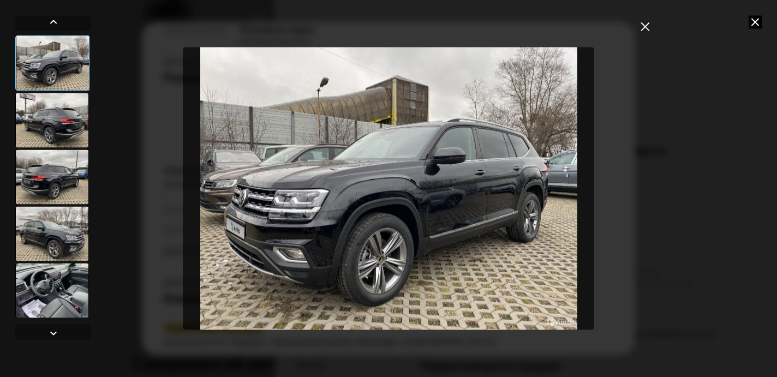
click at [70, 145] on div at bounding box center [52, 120] width 74 height 55
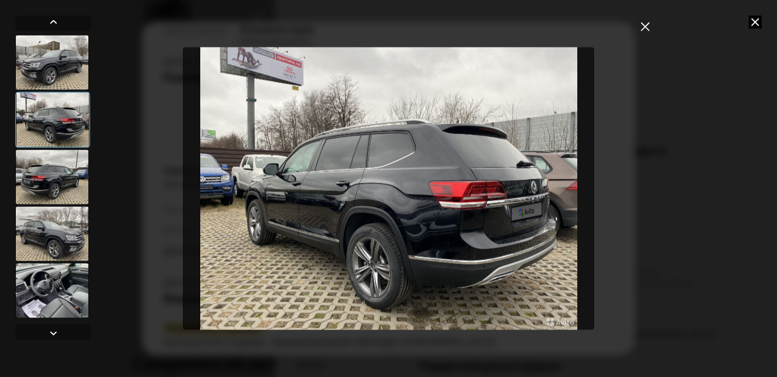
click at [55, 288] on div at bounding box center [52, 290] width 74 height 55
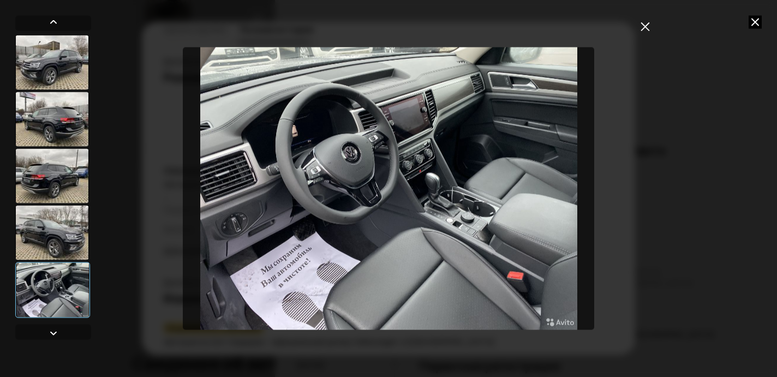
click at [53, 159] on div at bounding box center [52, 175] width 74 height 55
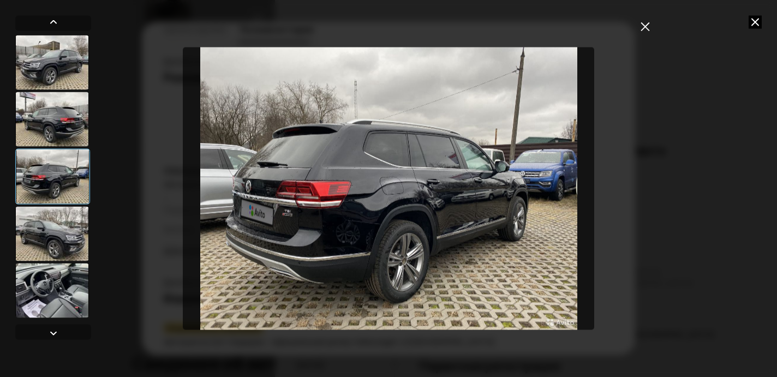
click at [53, 52] on div at bounding box center [52, 62] width 74 height 55
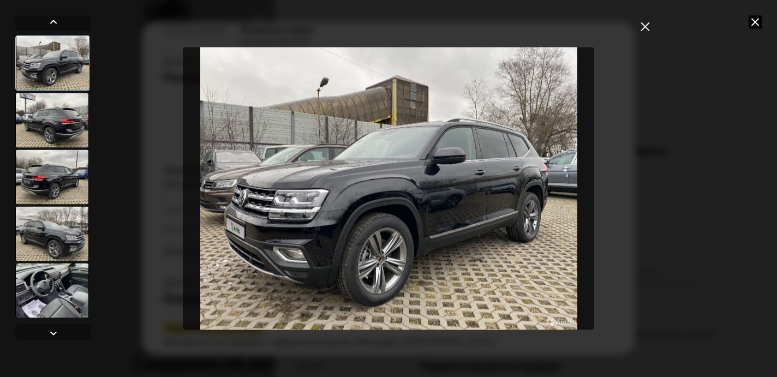
click at [52, 106] on div at bounding box center [52, 120] width 74 height 55
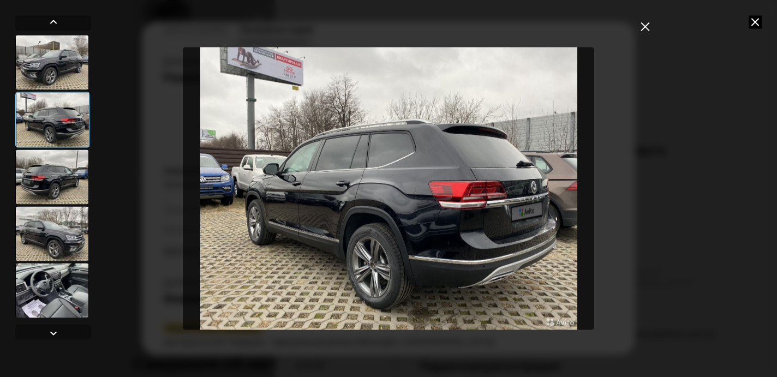
click at [646, 26] on icon "закрыть" at bounding box center [645, 26] width 9 height 9
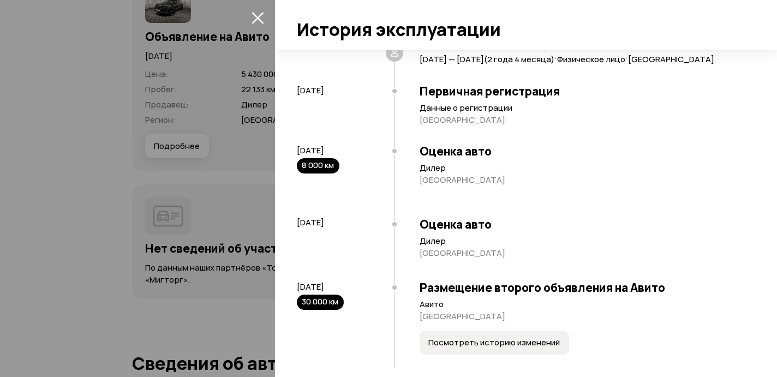
scroll to position [294, 0]
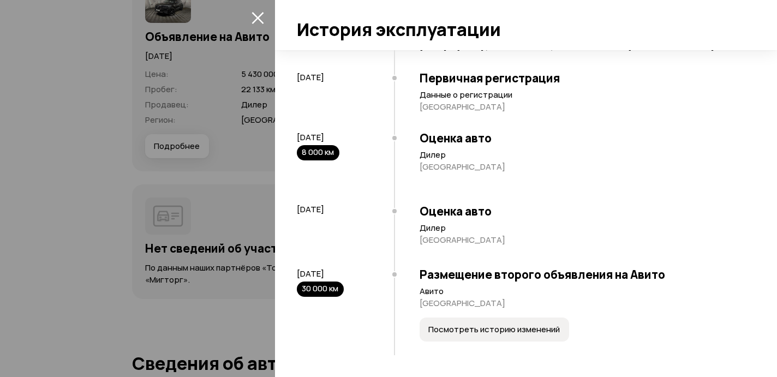
click at [494, 325] on span "Посмотреть историю изменений" at bounding box center [495, 329] width 132 height 11
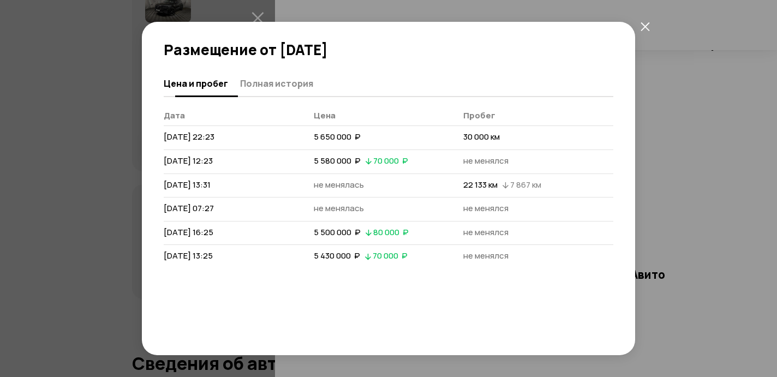
click at [283, 84] on span "Полная история" at bounding box center [276, 83] width 73 height 11
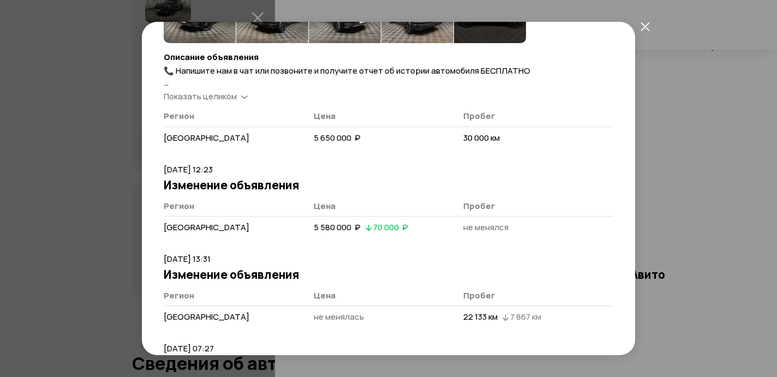
scroll to position [0, 0]
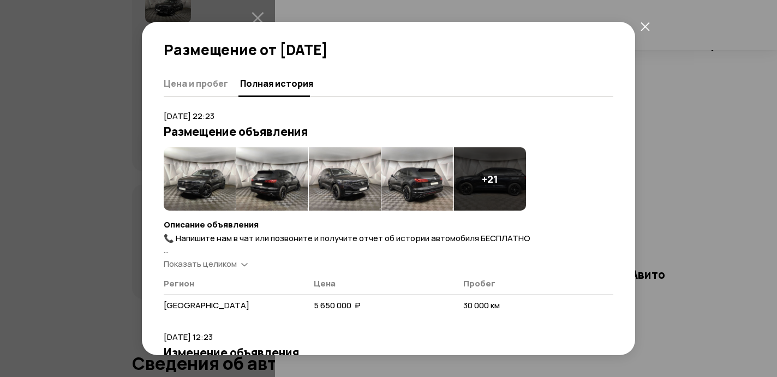
click at [742, 227] on div "Размещение от [DATE] [PERSON_NAME] и пробег Полная история [DATE] 22:23 Размеще…" at bounding box center [388, 188] width 777 height 377
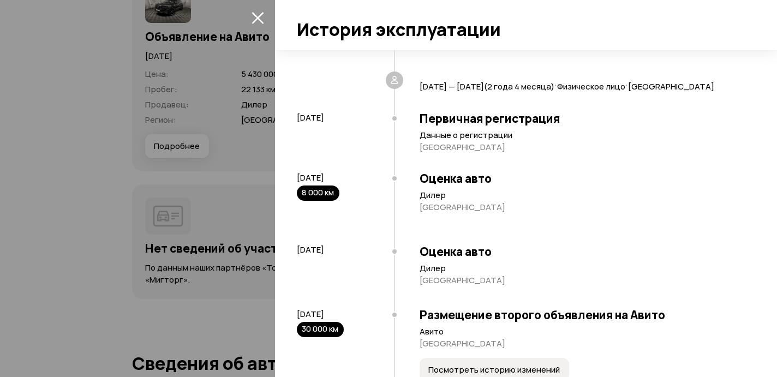
scroll to position [294, 0]
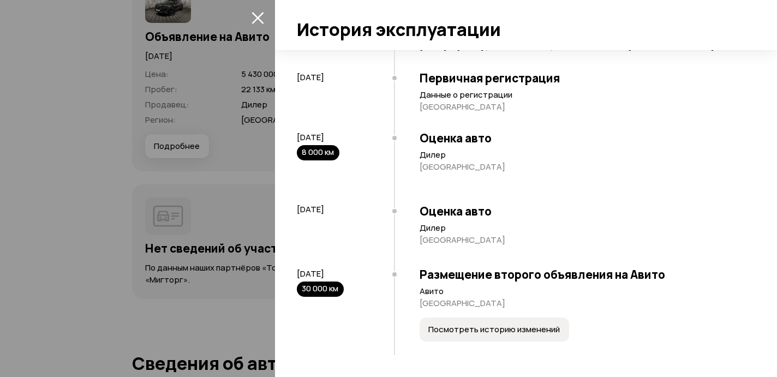
drag, startPoint x: 257, startPoint y: 26, endPoint x: 379, endPoint y: 93, distance: 140.0
click at [379, 93] on div "История эксплуатации Найдено 7 событий и 1 владелец. [DATE] Таможенные сведения…" at bounding box center [526, 188] width 502 height 377
click at [261, 30] on div at bounding box center [388, 188] width 777 height 377
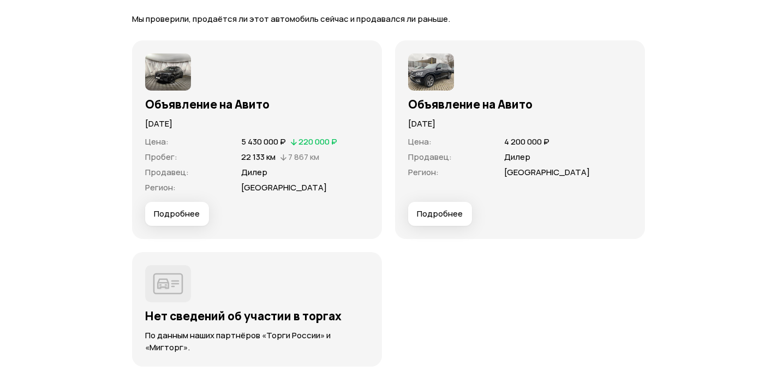
scroll to position [2993, 0]
click at [276, 149] on dl "Цена : 5 430 000 ₽   220 000 ₽ Пробег : 22 133 км   7 867 км Продавец : Дилер Р…" at bounding box center [257, 164] width 224 height 57
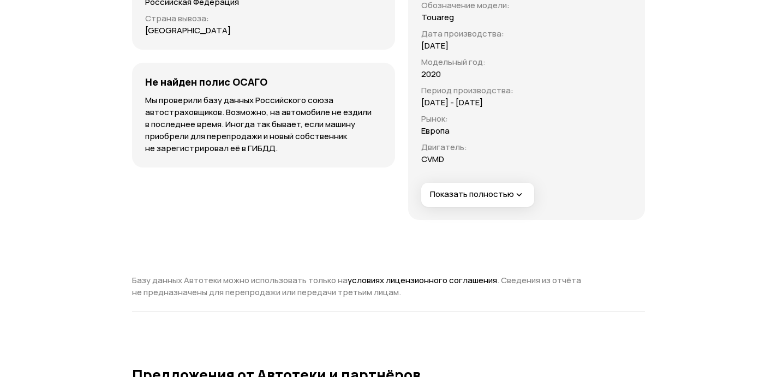
scroll to position [3823, 0]
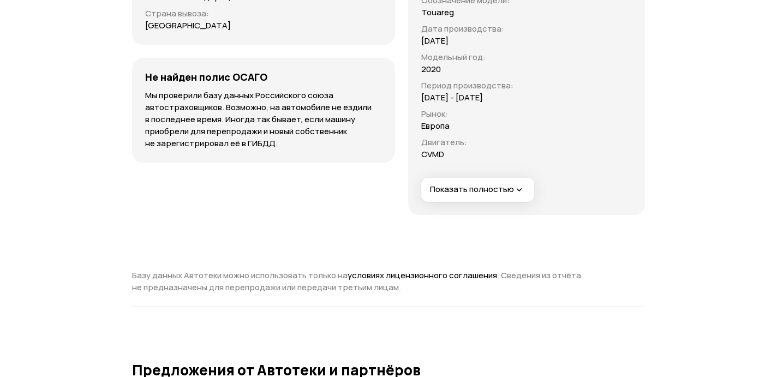
click at [455, 184] on span "Показать полностью" at bounding box center [477, 189] width 95 height 11
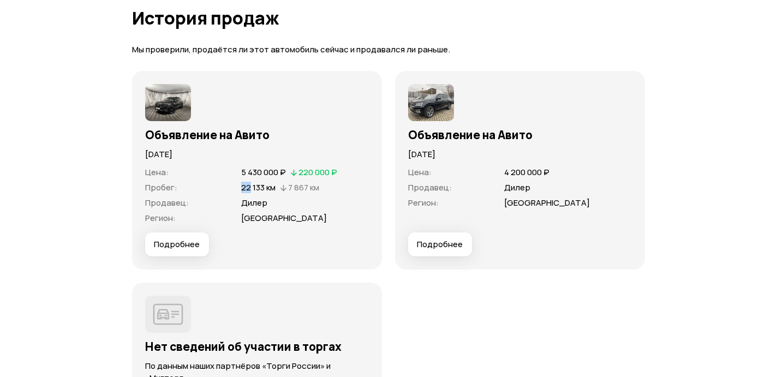
scroll to position [2963, 0]
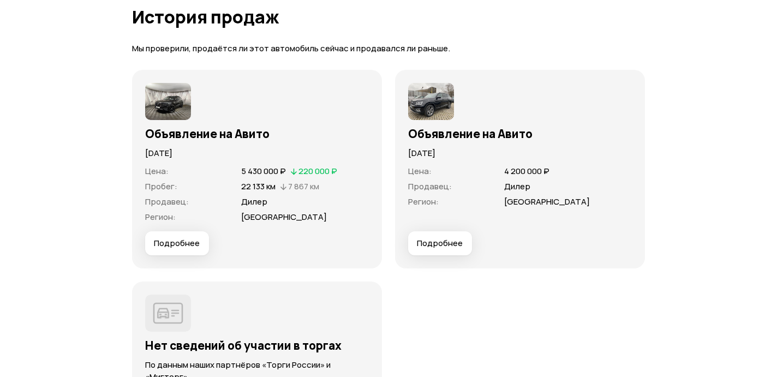
click at [167, 264] on div "Объявление на Авито [DATE] Цена : 5 430 000 ₽   220 000 ₽ Пробег : 22 133 км   …" at bounding box center [257, 169] width 250 height 199
click at [174, 254] on button "Подробнее" at bounding box center [177, 243] width 64 height 24
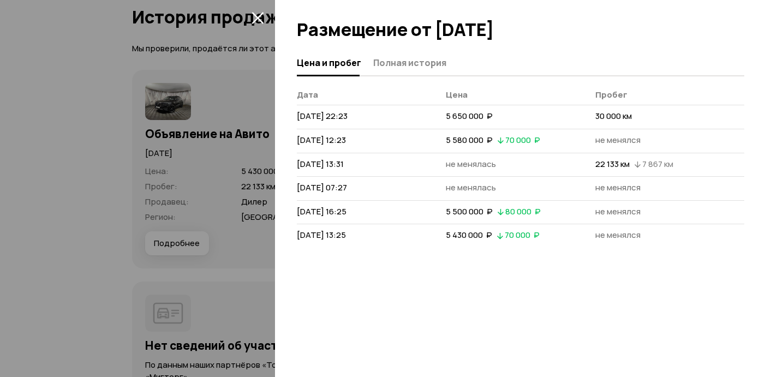
click at [382, 45] on div at bounding box center [526, 25] width 502 height 50
click at [382, 62] on span "Полная история" at bounding box center [409, 62] width 73 height 11
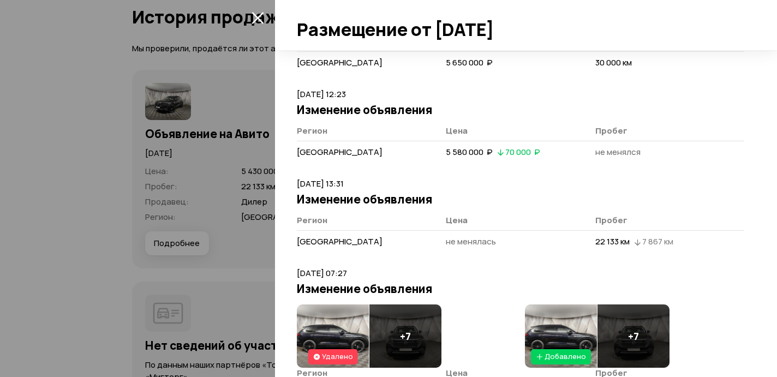
scroll to position [454, 0]
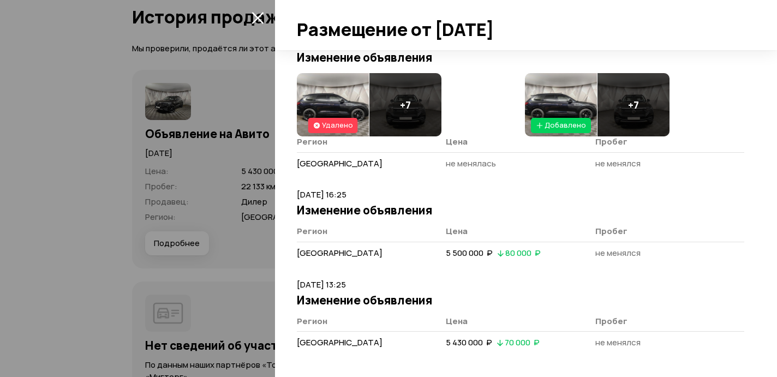
click at [200, 223] on div at bounding box center [388, 188] width 777 height 377
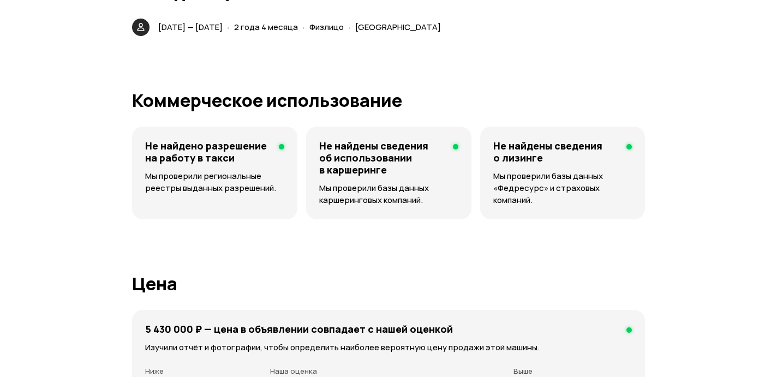
scroll to position [2513, 0]
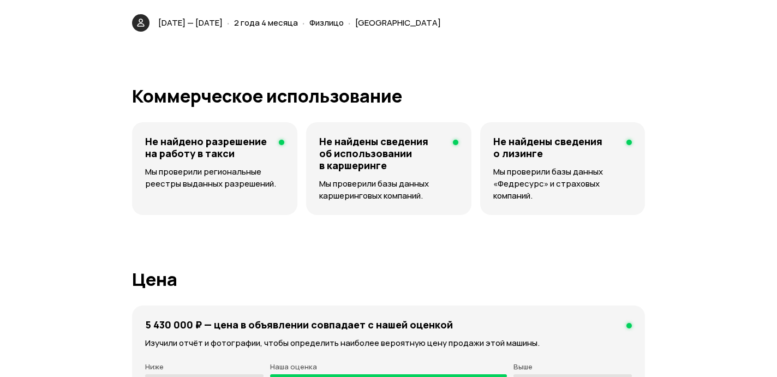
click at [300, 29] on div "· 2 года 4 месяца" at bounding box center [262, 23] width 75 height 16
click at [298, 25] on span "2 года 4 месяца" at bounding box center [266, 22] width 64 height 11
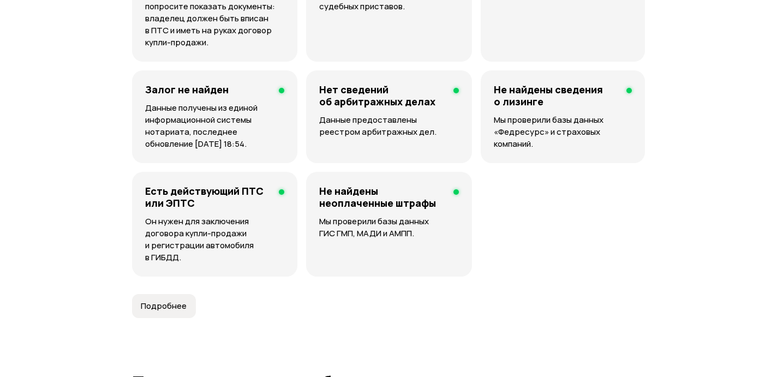
scroll to position [870, 0]
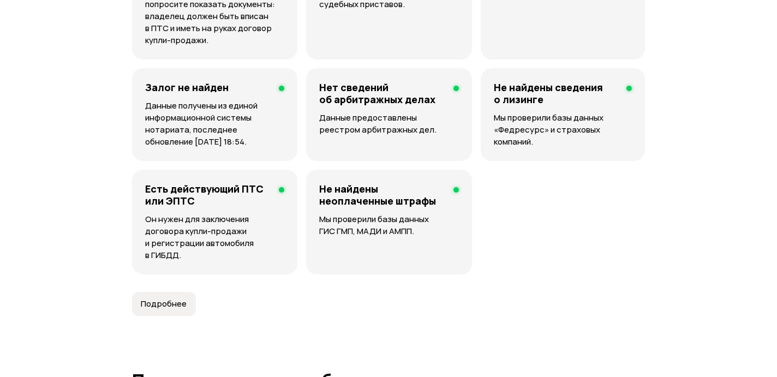
click at [158, 305] on span "Подробнее" at bounding box center [164, 304] width 46 height 11
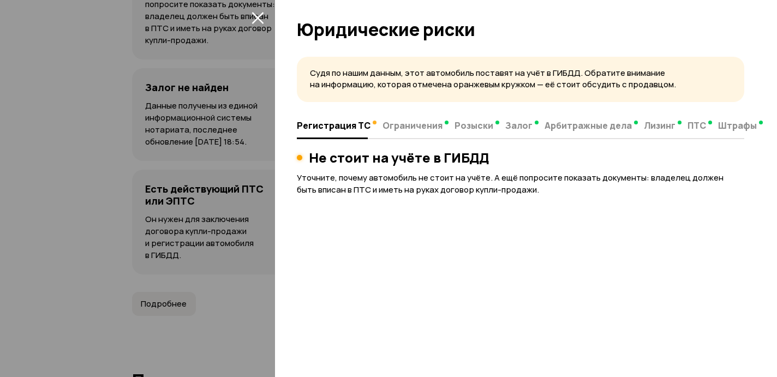
click at [230, 210] on div at bounding box center [388, 188] width 777 height 377
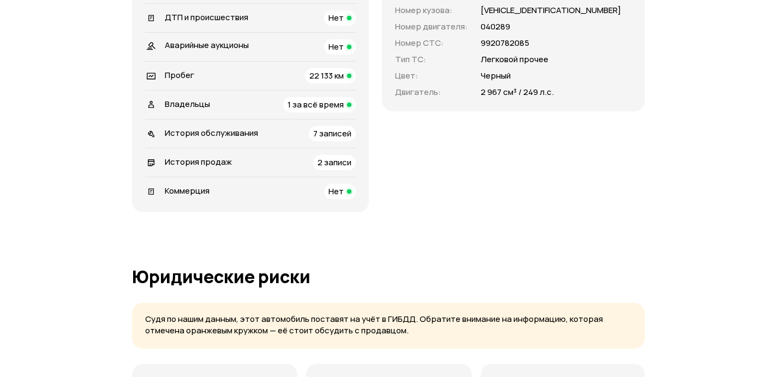
scroll to position [361, 0]
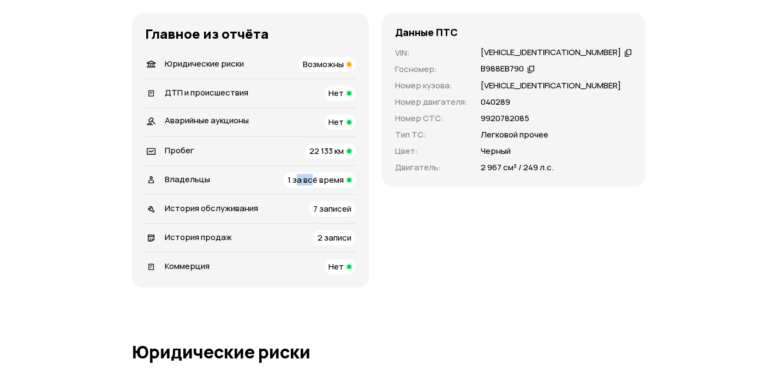
drag, startPoint x: 324, startPoint y: 181, endPoint x: 310, endPoint y: 181, distance: 14.2
click at [310, 181] on span "1 за всё время" at bounding box center [316, 179] width 56 height 11
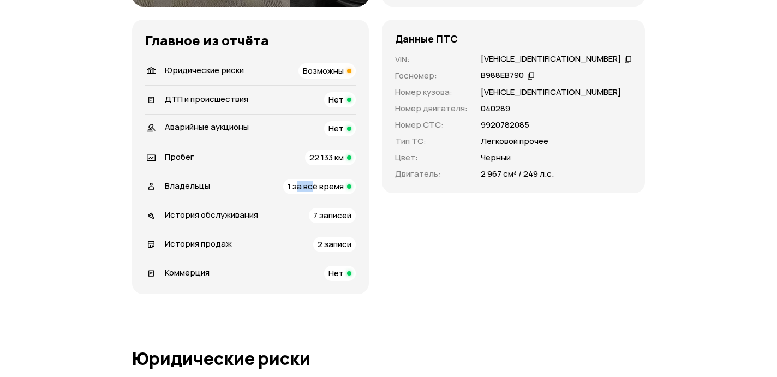
scroll to position [358, 0]
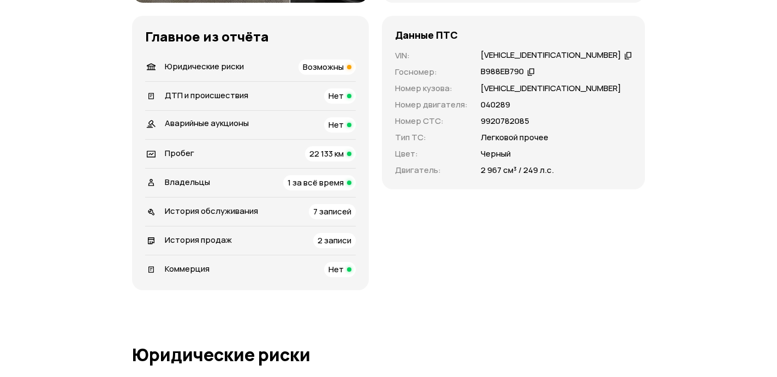
click at [332, 213] on span "7 записей" at bounding box center [332, 211] width 38 height 11
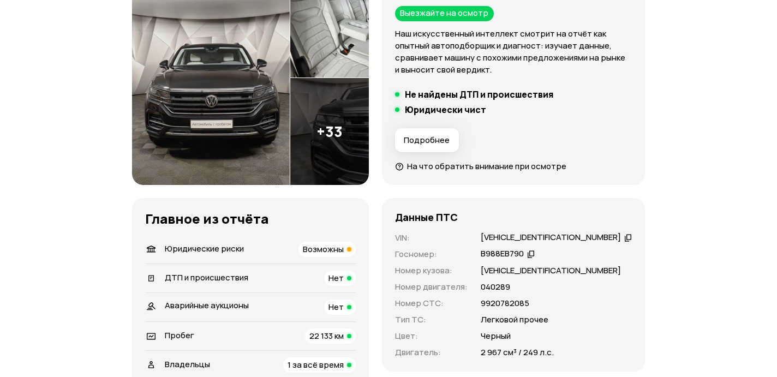
scroll to position [0, 0]
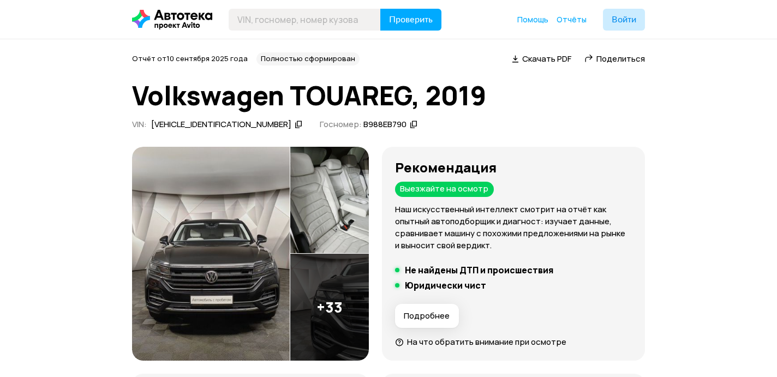
click at [327, 346] on img at bounding box center [329, 307] width 79 height 107
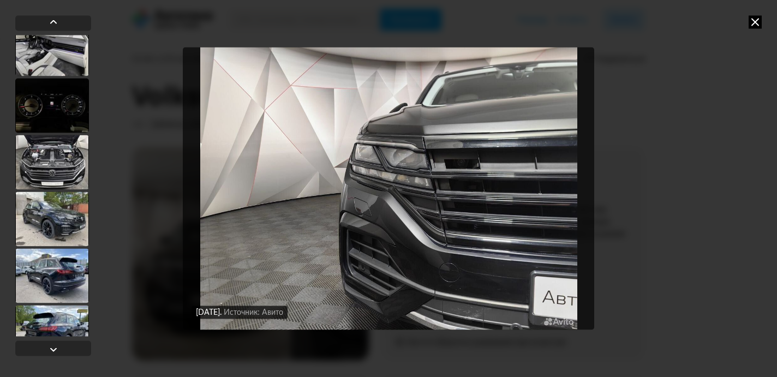
scroll to position [1744, 0]
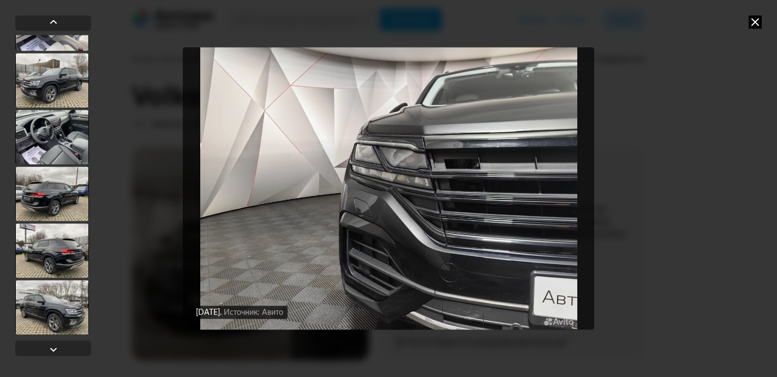
click at [43, 173] on div at bounding box center [52, 193] width 74 height 55
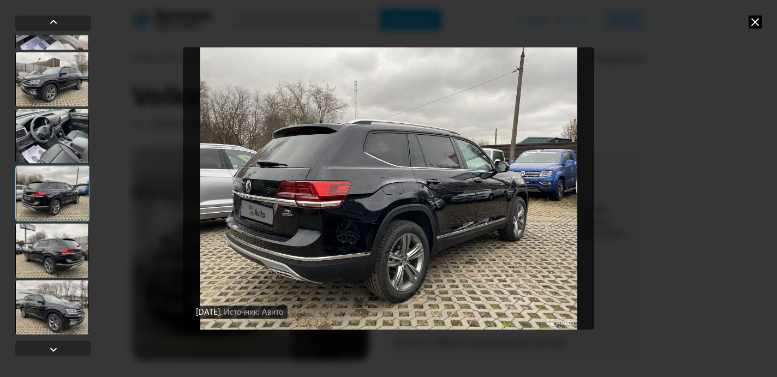
scroll to position [1742, 0]
click at [50, 311] on div at bounding box center [52, 308] width 74 height 55
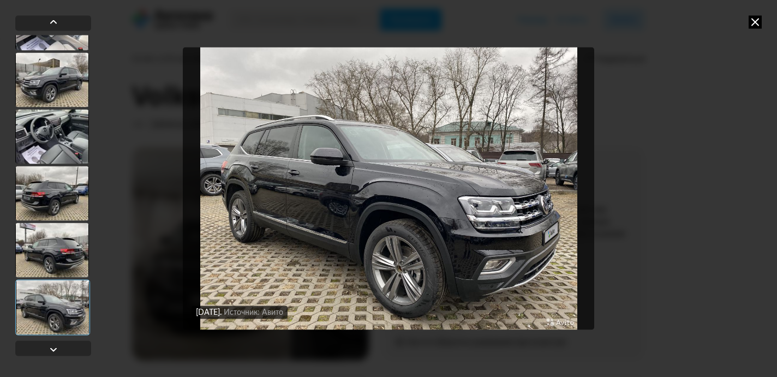
click at [50, 97] on div at bounding box center [52, 79] width 74 height 55
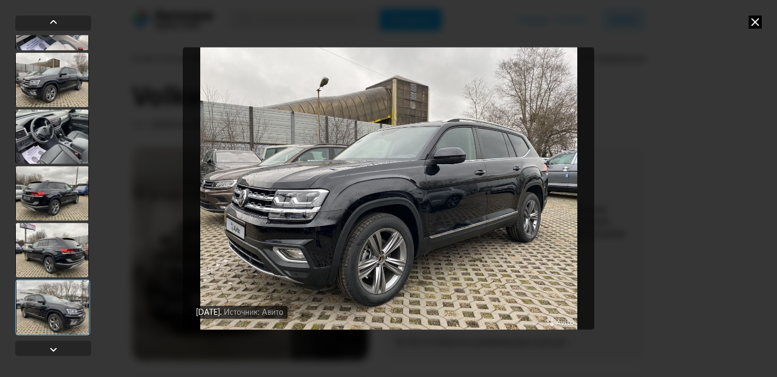
scroll to position [1682, 0]
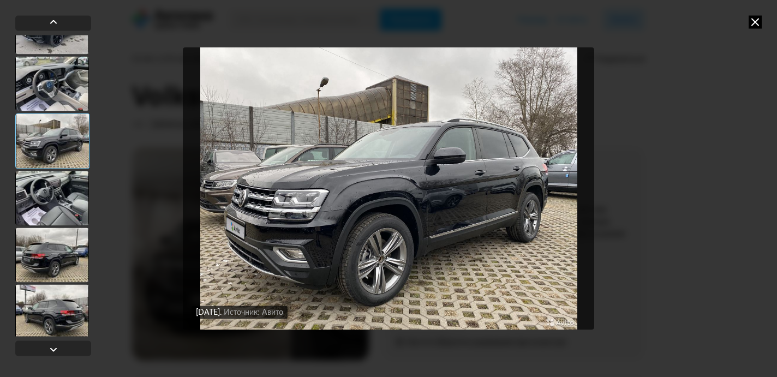
click at [50, 97] on div at bounding box center [52, 83] width 74 height 55
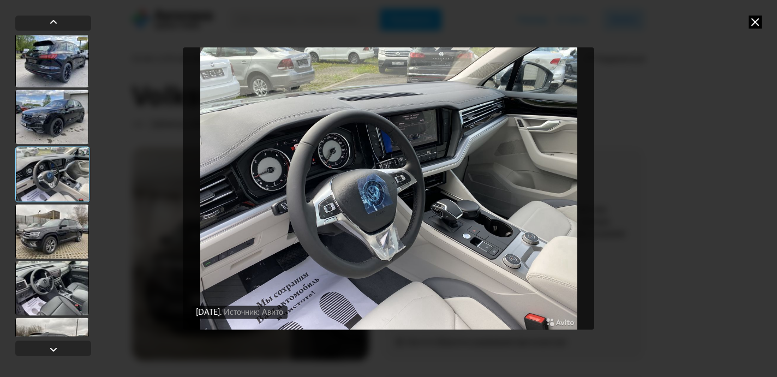
scroll to position [1547, 0]
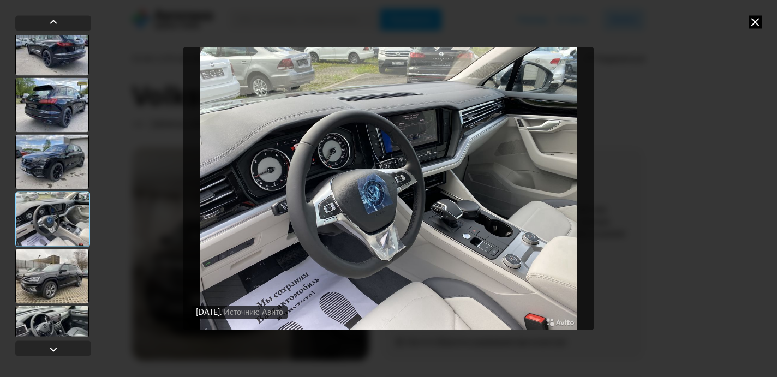
click at [64, 143] on div at bounding box center [52, 161] width 74 height 55
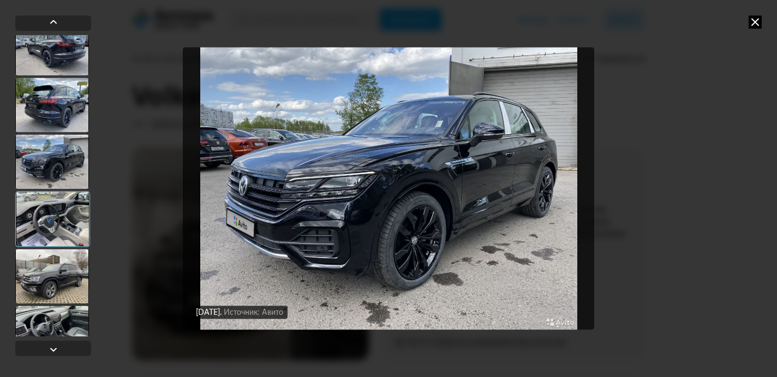
click at [70, 99] on div at bounding box center [52, 105] width 74 height 55
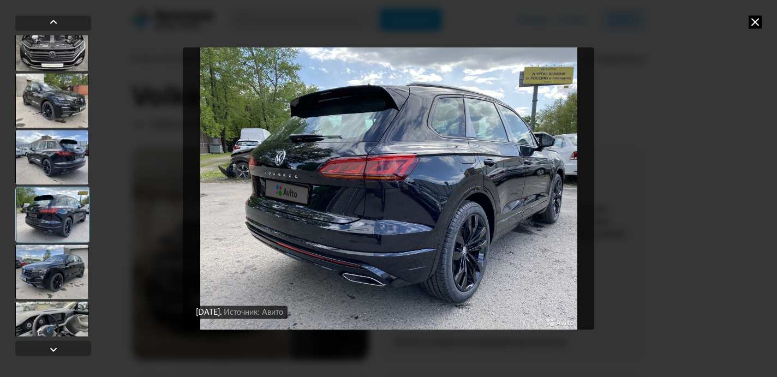
scroll to position [1436, 0]
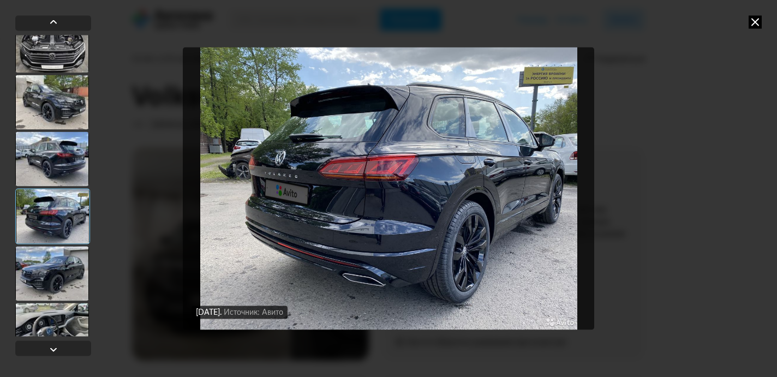
click at [70, 99] on div at bounding box center [52, 102] width 74 height 55
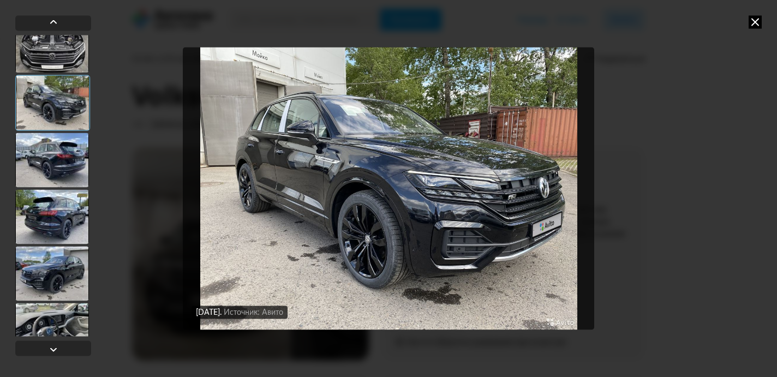
click at [328, 164] on img "Go to Slide 27" at bounding box center [389, 188] width 412 height 283
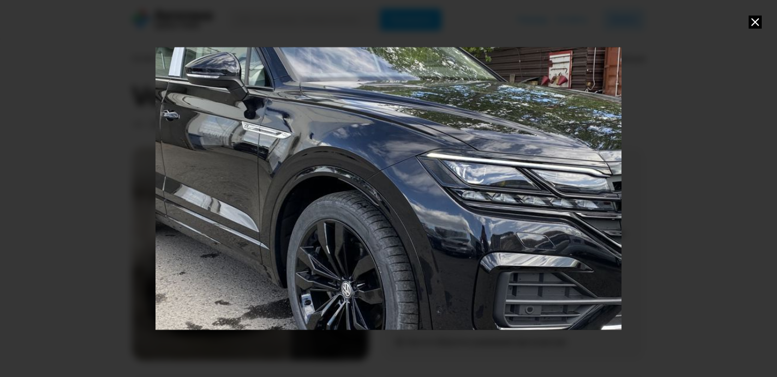
click at [328, 164] on div "Go to Slide 27" at bounding box center [388, 189] width 933 height 566
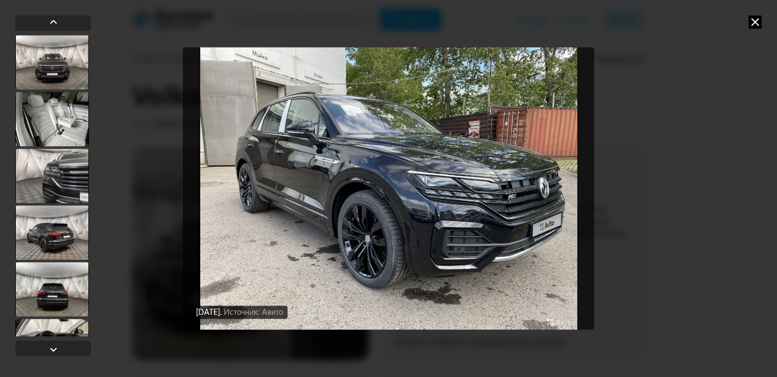
click at [754, 23] on icon at bounding box center [755, 21] width 13 height 13
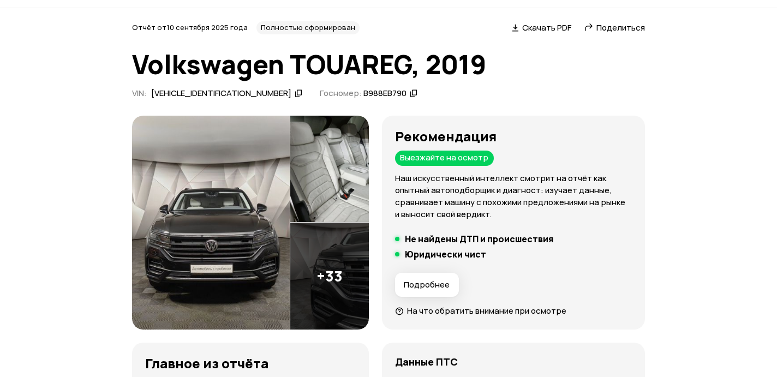
scroll to position [42, 0]
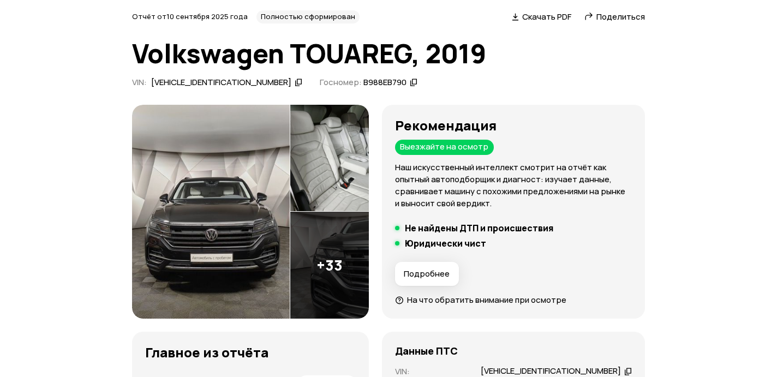
click at [359, 76] on div "Отчёт от [DATE] Полностью сформирован   Скачать PDF   Поделиться Volkswagen TOU…" at bounding box center [388, 50] width 513 height 81
click at [410, 81] on icon at bounding box center [414, 82] width 8 height 11
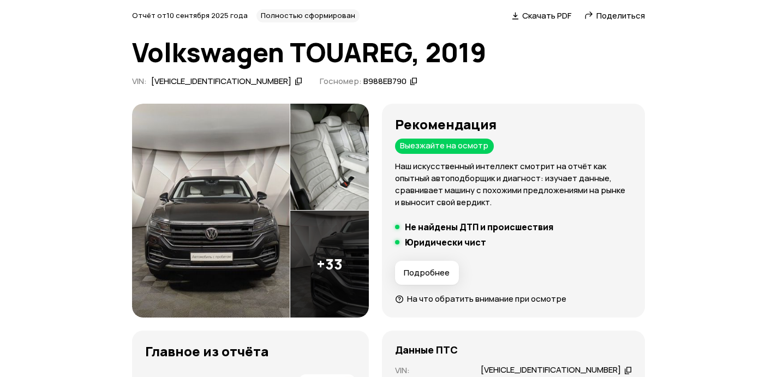
click at [361, 156] on img at bounding box center [329, 157] width 79 height 107
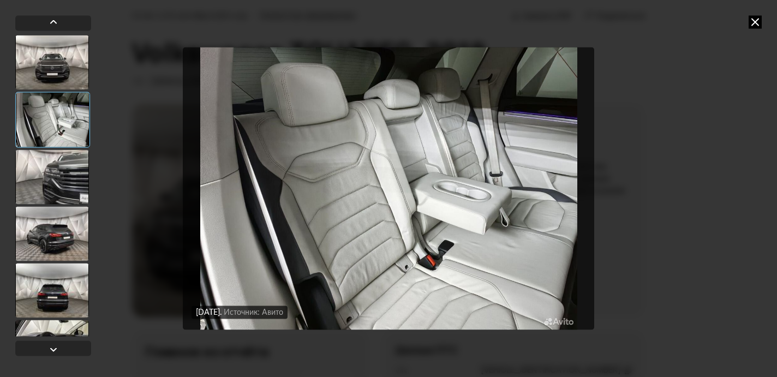
click at [36, 259] on div at bounding box center [52, 233] width 74 height 55
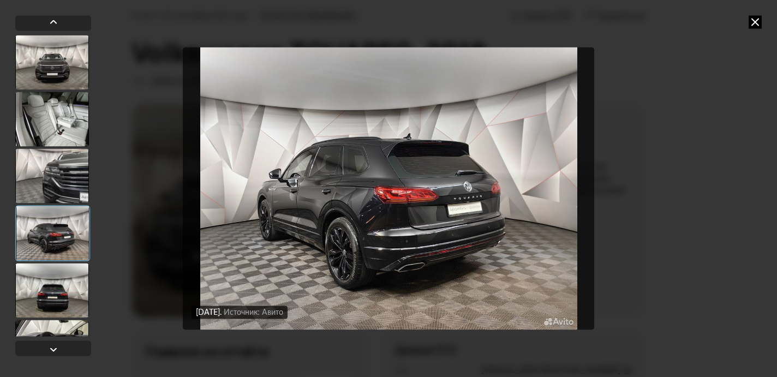
click at [33, 289] on div at bounding box center [52, 290] width 74 height 55
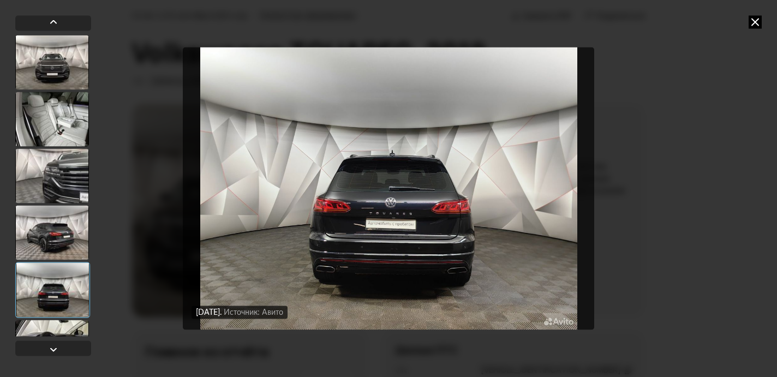
click at [36, 312] on div at bounding box center [52, 290] width 75 height 56
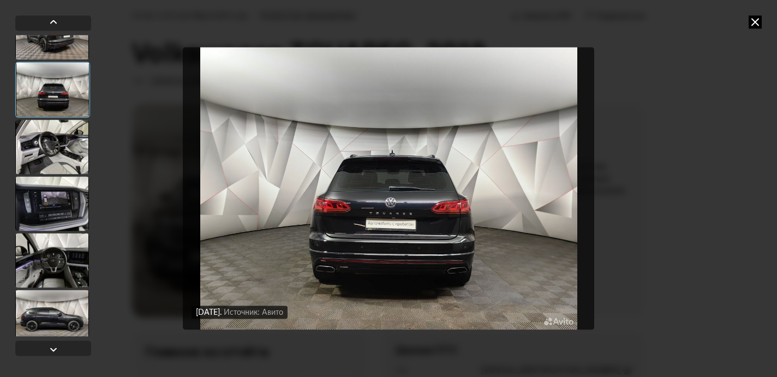
scroll to position [226, 0]
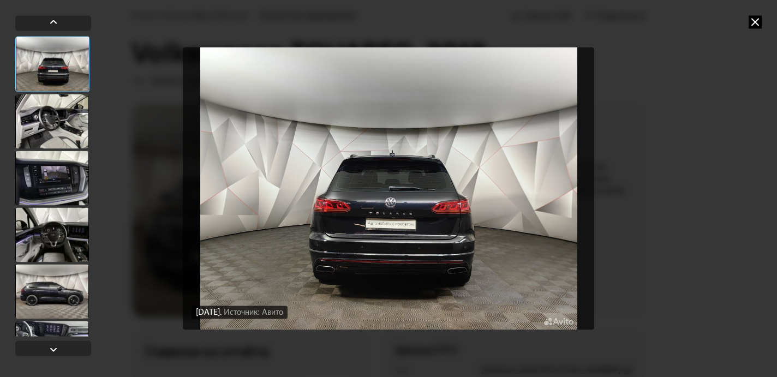
click at [40, 283] on div at bounding box center [52, 291] width 74 height 55
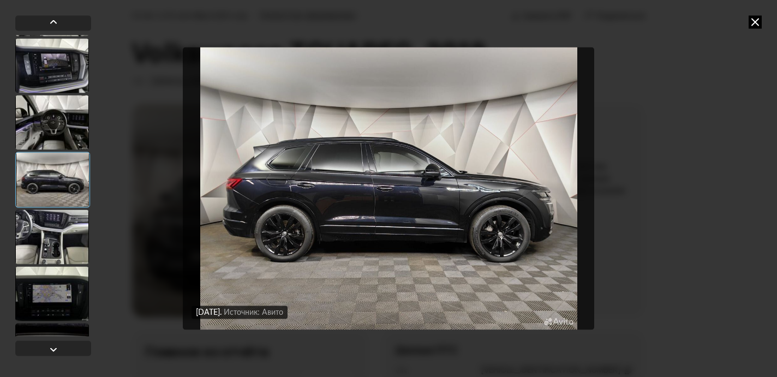
scroll to position [348, 0]
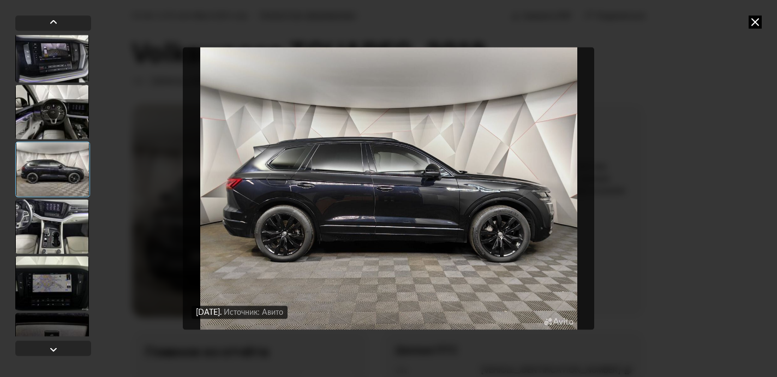
click at [40, 283] on div at bounding box center [52, 283] width 74 height 55
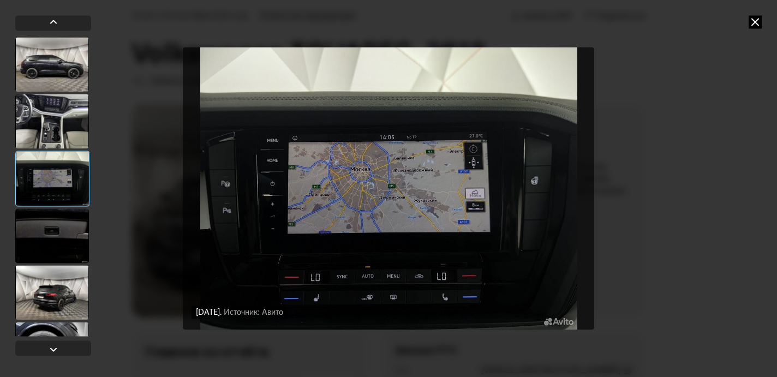
scroll to position [477, 0]
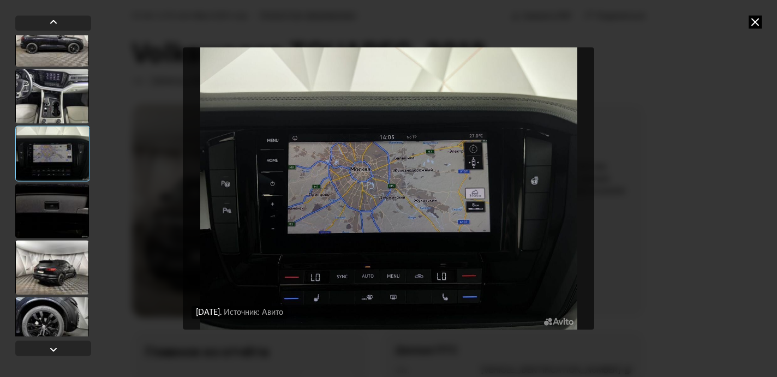
click at [40, 283] on div at bounding box center [52, 267] width 74 height 55
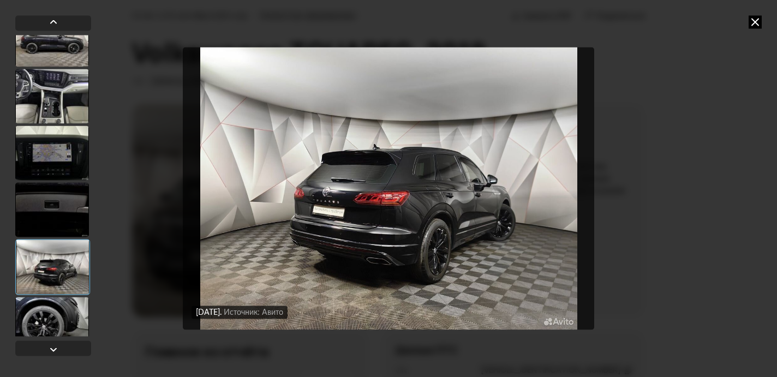
click at [41, 322] on div at bounding box center [52, 324] width 74 height 55
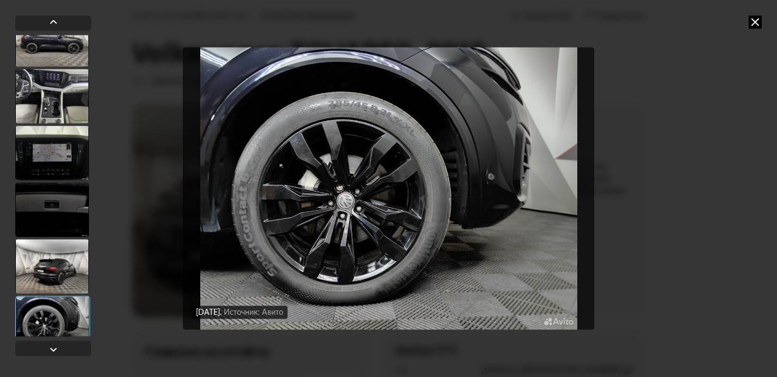
click at [763, 22] on div "[DATE] Источник: Авито [DATE] Источник: Авито [DATE] Источник: Авито [DATE] Ист…" at bounding box center [388, 188] width 777 height 377
click at [760, 22] on icon at bounding box center [755, 21] width 13 height 13
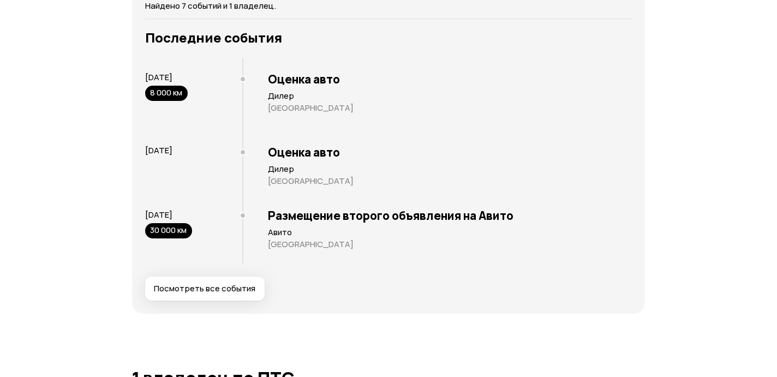
scroll to position [2125, 0]
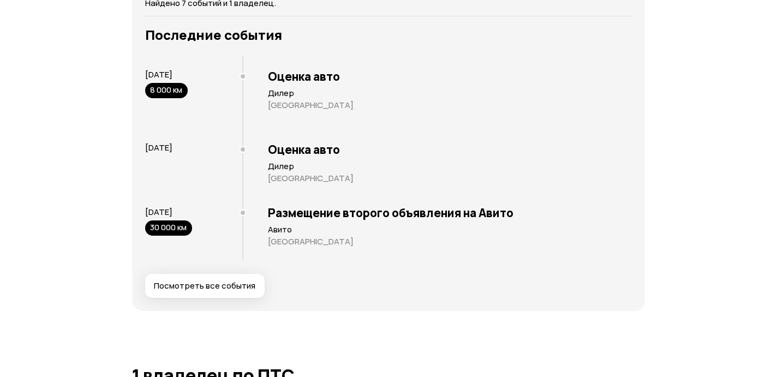
click at [217, 289] on span "Посмотреть все события" at bounding box center [205, 286] width 102 height 11
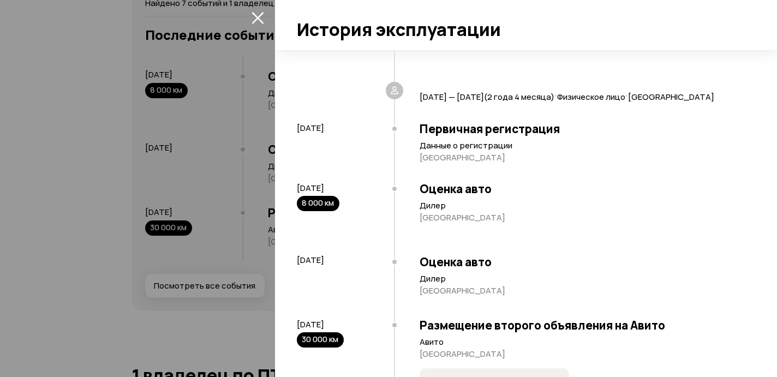
scroll to position [163, 0]
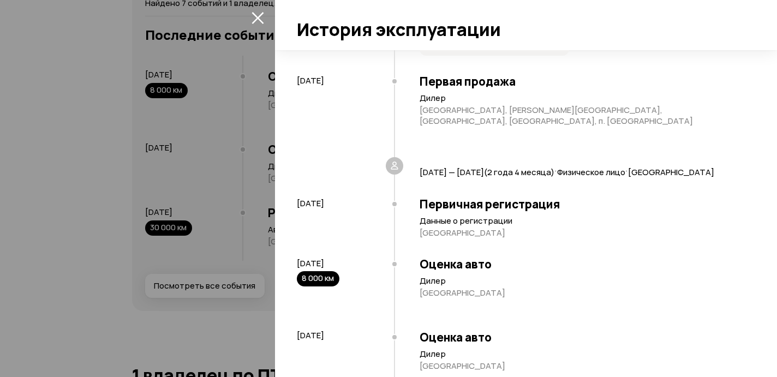
click at [223, 48] on div at bounding box center [388, 188] width 777 height 377
